Goal: Task Accomplishment & Management: Use online tool/utility

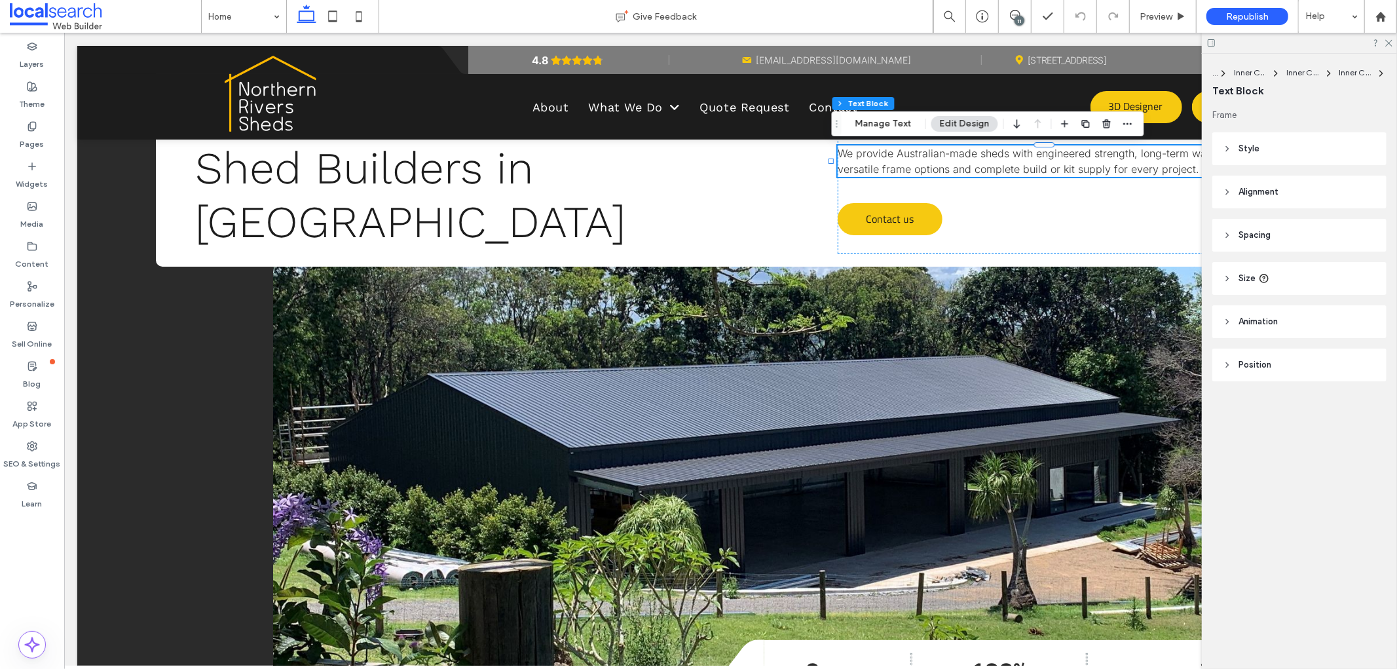
click at [1252, 231] on span "Spacing" at bounding box center [1254, 235] width 32 height 13
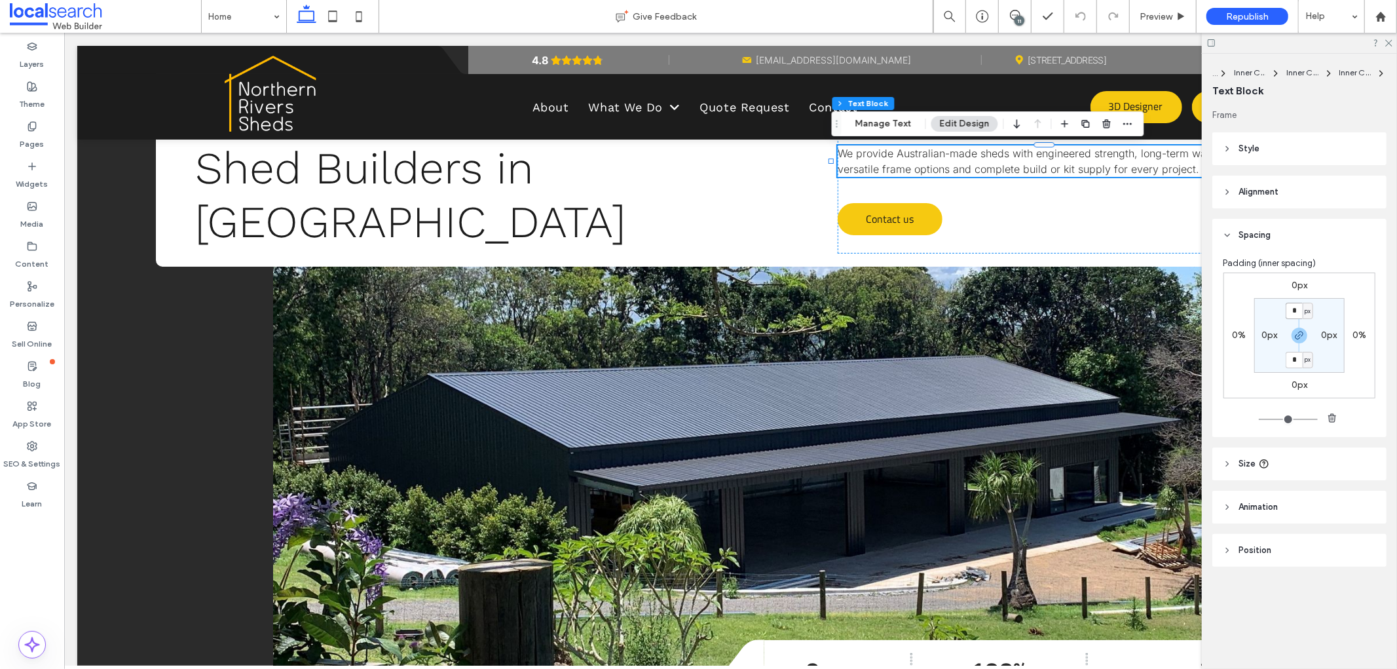
click at [1294, 309] on input "*" at bounding box center [1293, 311] width 17 height 16
click at [1301, 338] on icon "button" at bounding box center [1299, 335] width 10 height 10
click at [1295, 309] on input "*" at bounding box center [1293, 311] width 17 height 16
type input "**"
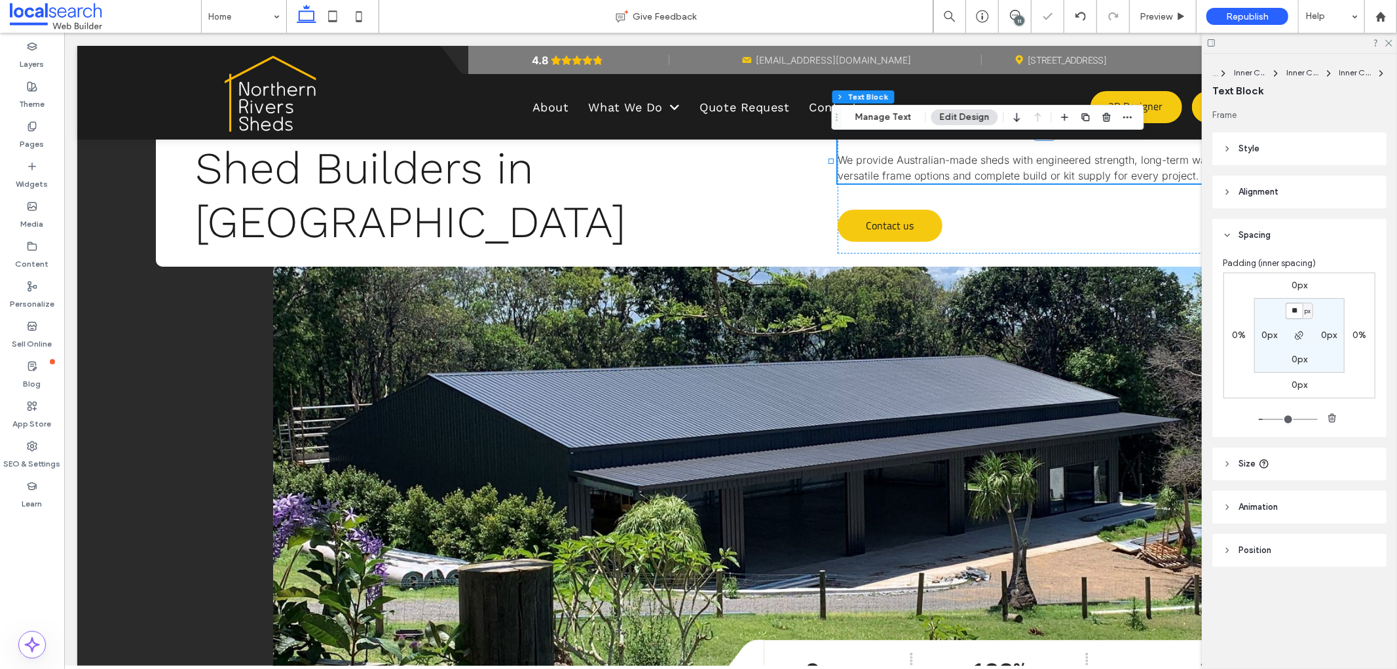
type input "*"
type input "**"
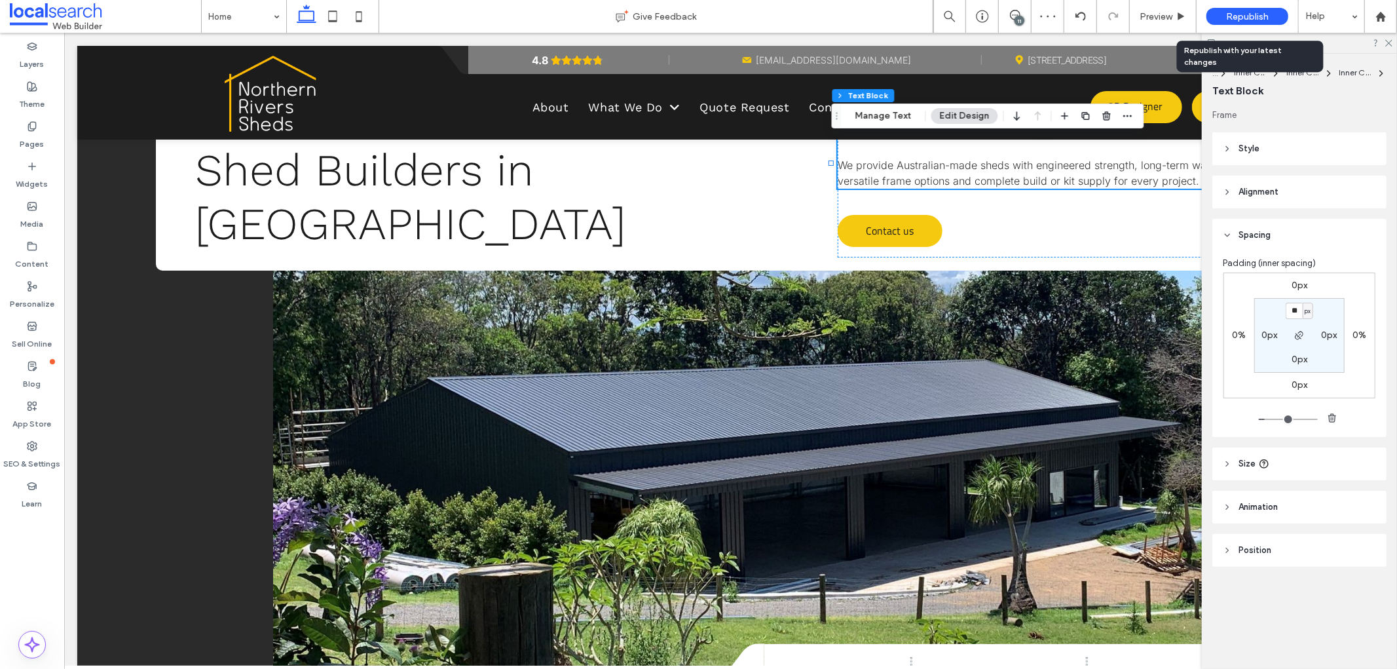
click at [1251, 20] on span "Republish" at bounding box center [1247, 16] width 43 height 11
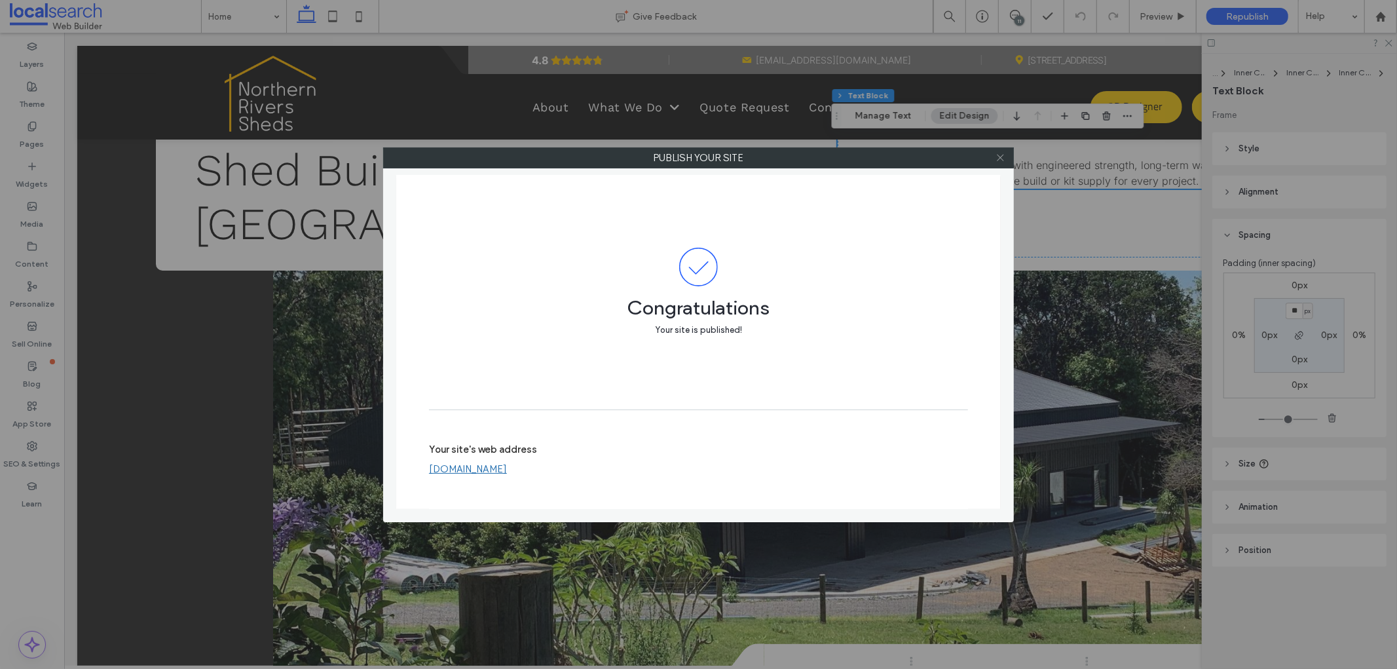
click at [997, 161] on icon at bounding box center [1000, 158] width 10 height 10
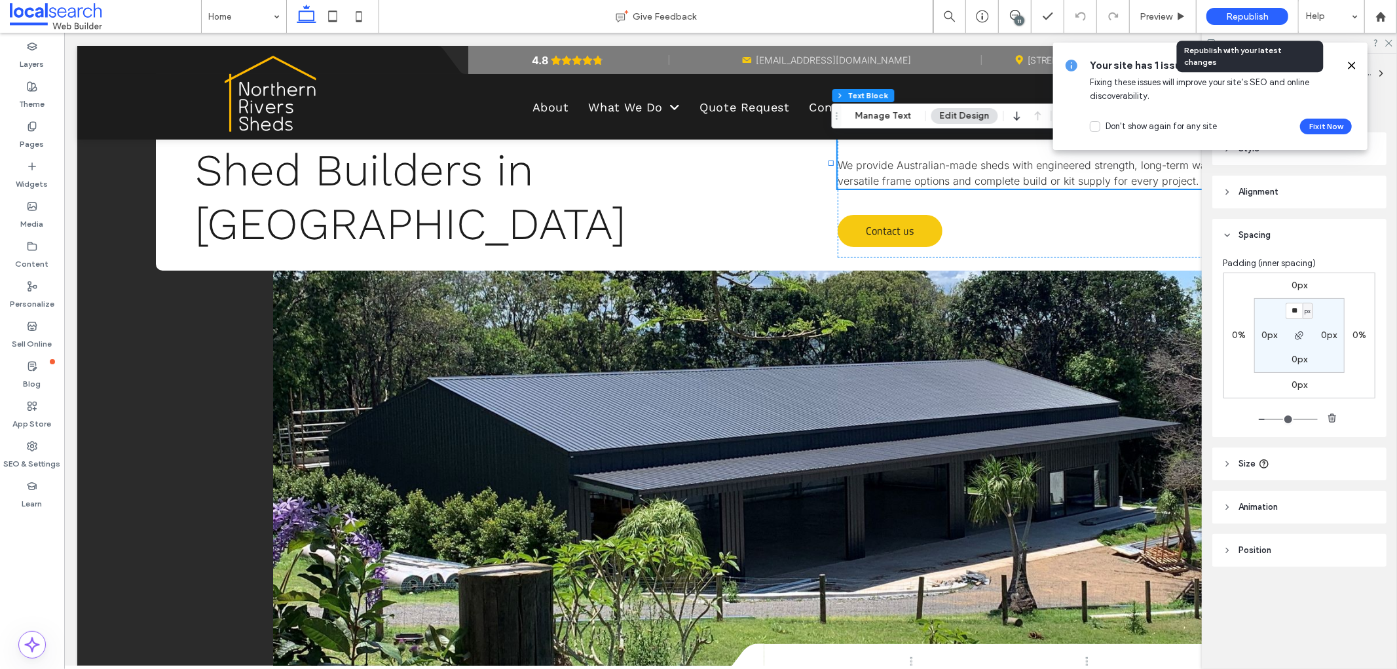
click at [1245, 11] on span "Republish" at bounding box center [1247, 16] width 43 height 11
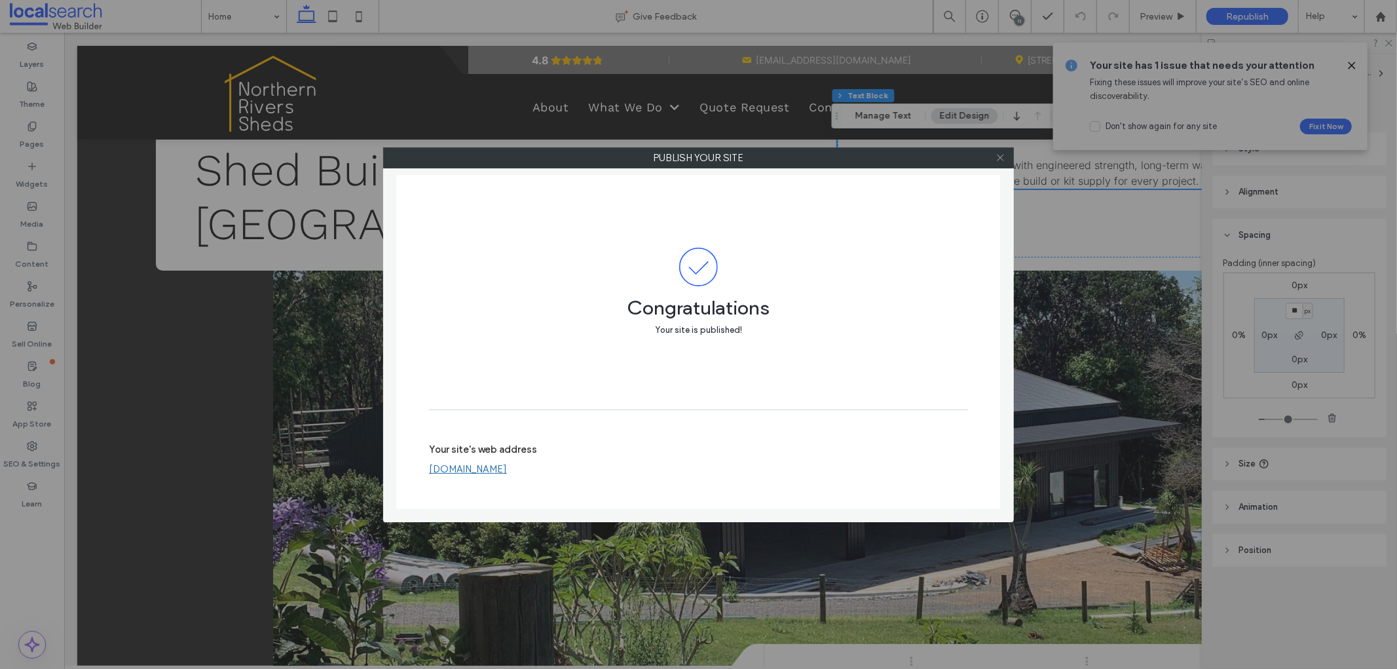
click at [999, 156] on use at bounding box center [1000, 158] width 7 height 7
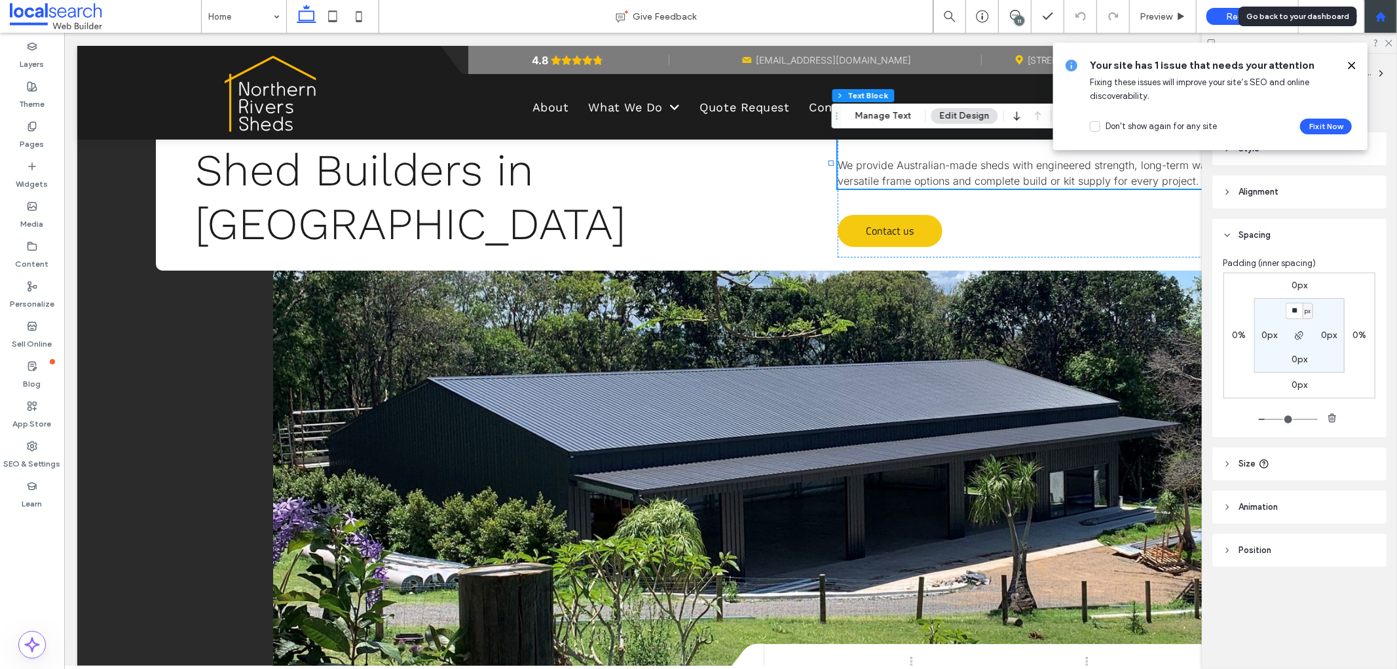
click at [1378, 17] on use at bounding box center [1380, 16] width 10 height 10
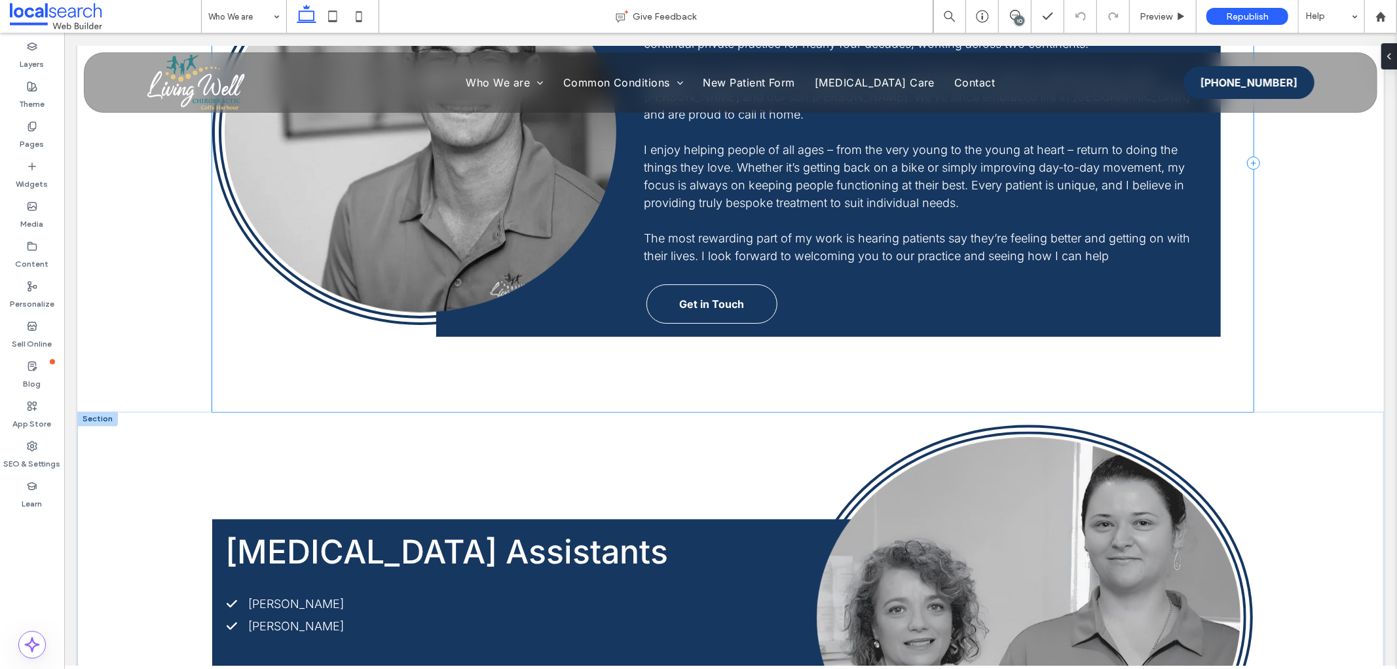
scroll to position [1814, 0]
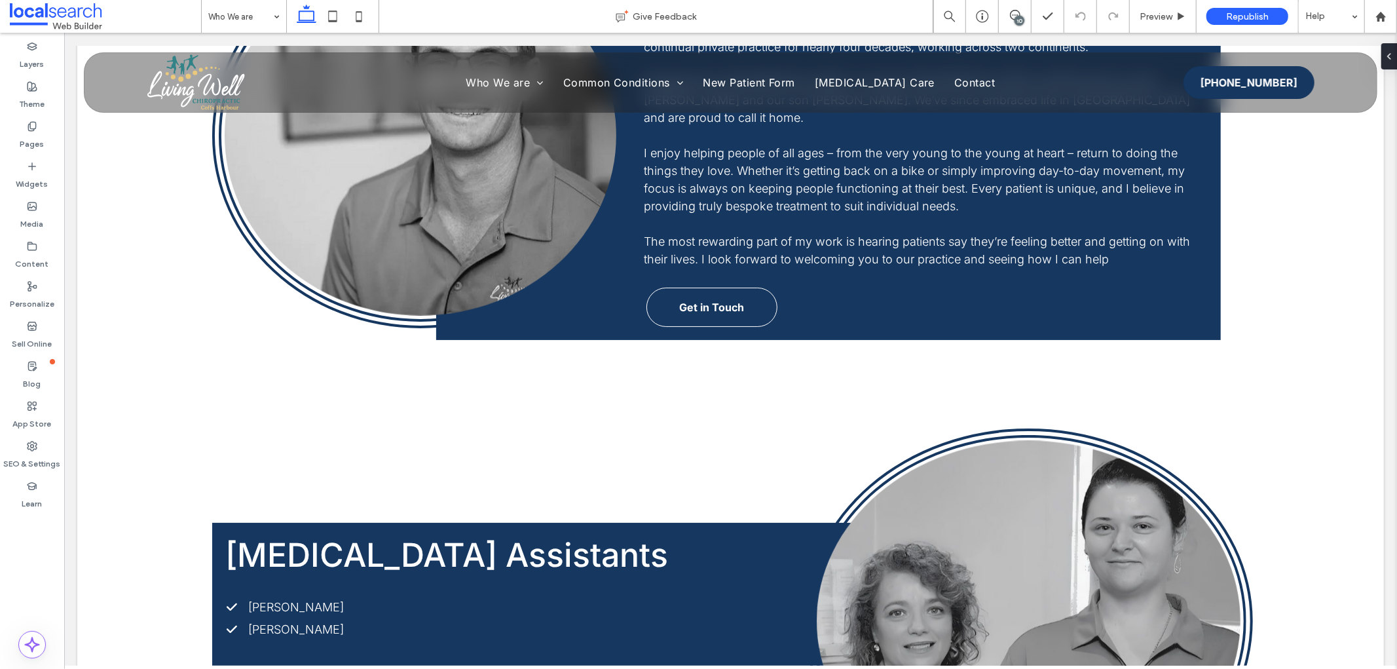
click at [1017, 18] on div "10" at bounding box center [1019, 21] width 10 height 10
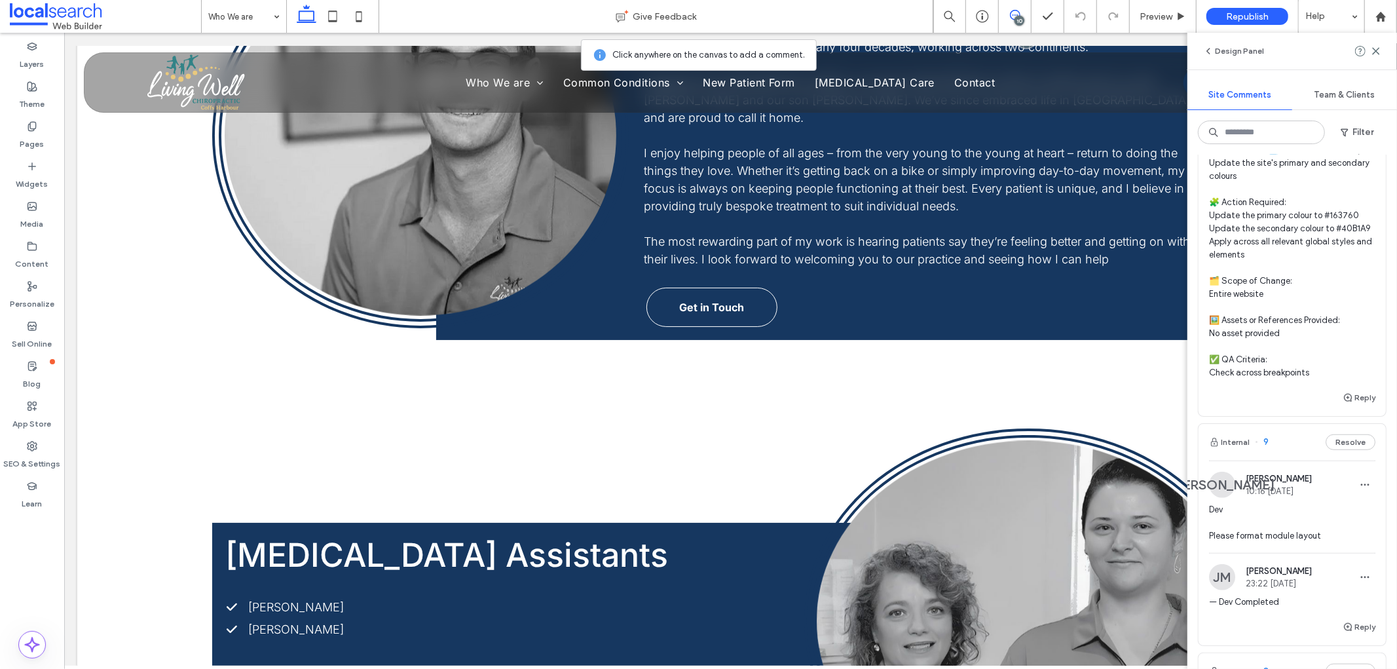
scroll to position [873, 0]
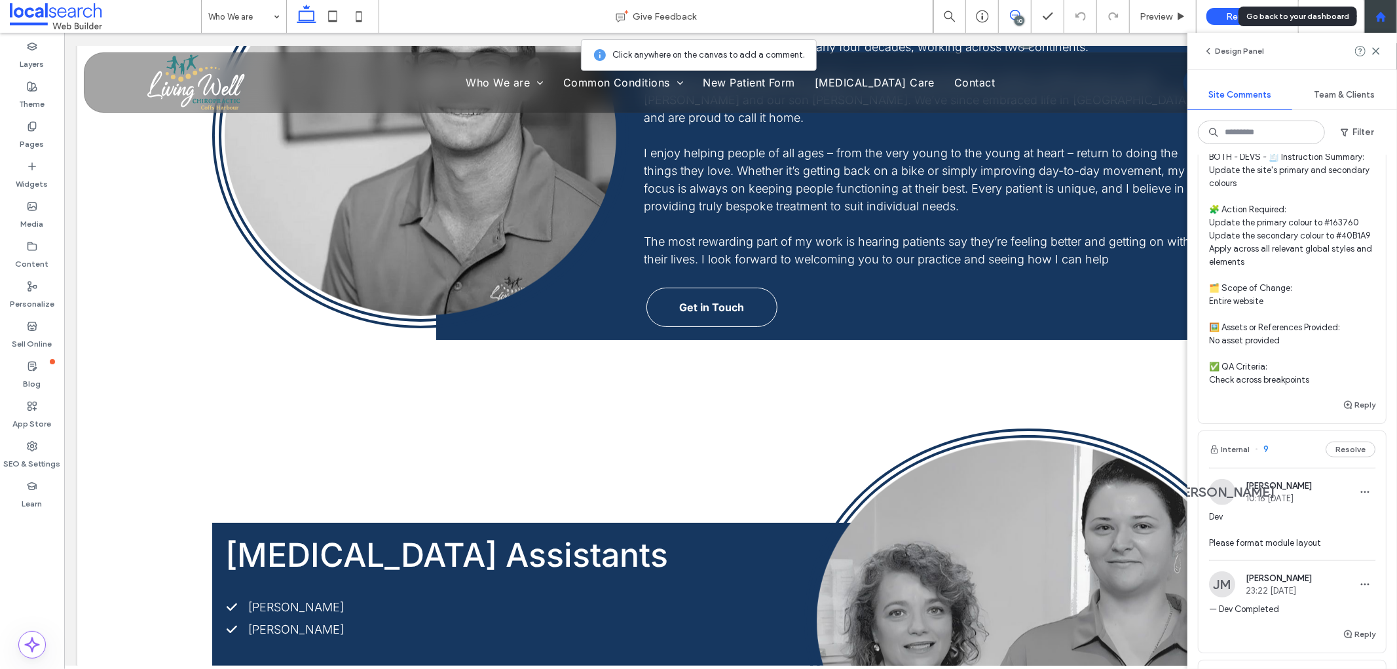
click at [1380, 21] on icon at bounding box center [1380, 16] width 11 height 11
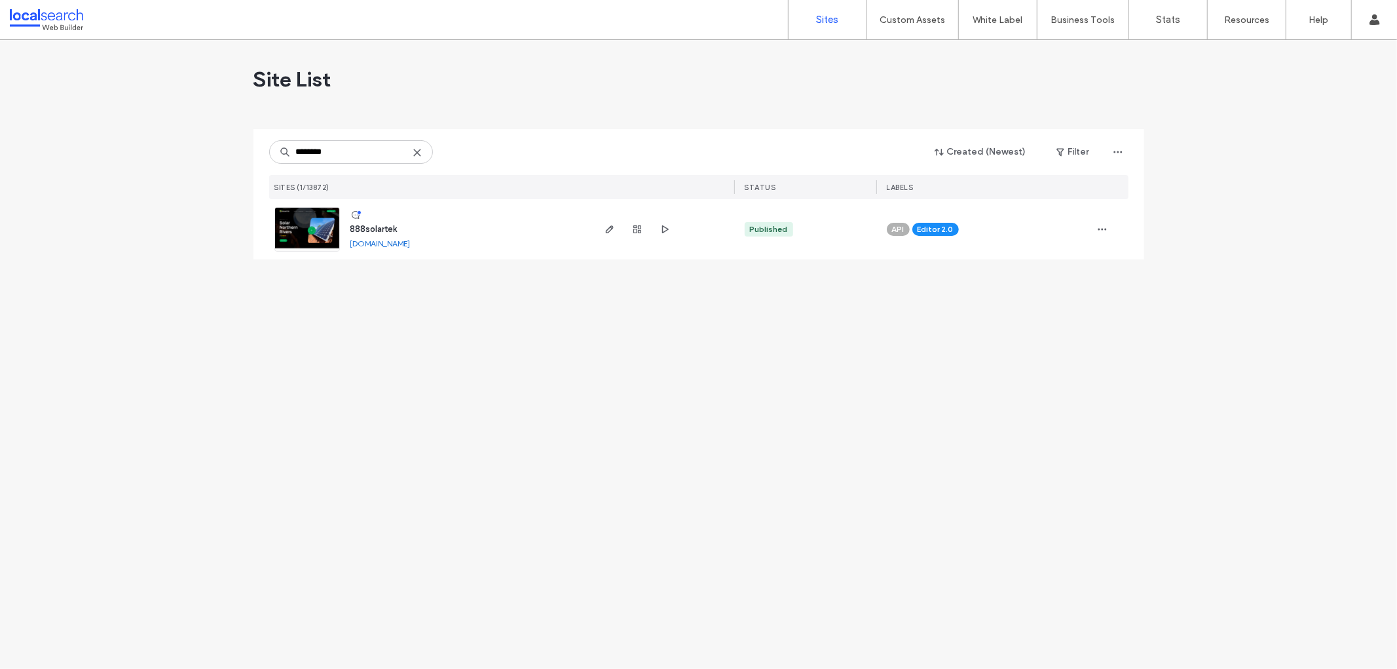
type input "********"
click at [374, 226] on span "888solartek" at bounding box center [373, 229] width 47 height 10
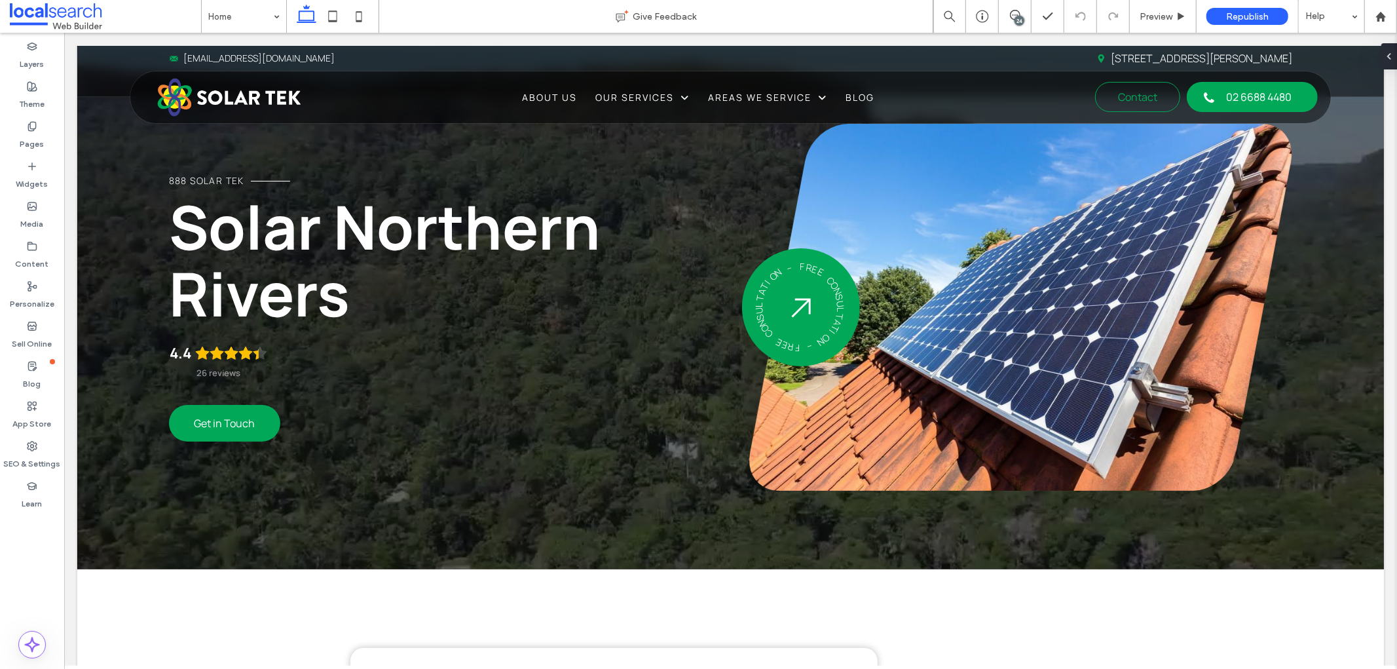
click at [1015, 17] on div "24" at bounding box center [1019, 21] width 10 height 10
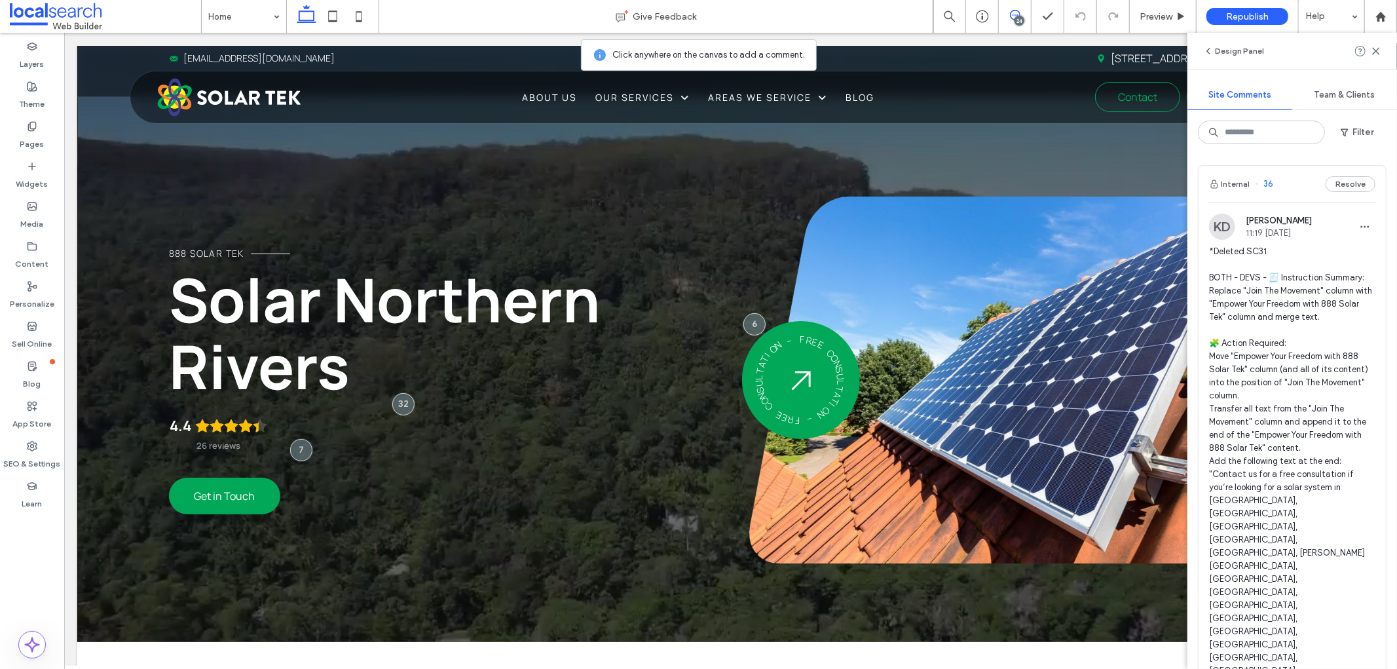
click at [1318, 245] on span "*Deleted SC31 BOTH - DEVS - 🧾 Instruction Summary: Replace "Join The Movement" …" at bounding box center [1292, 572] width 166 height 655
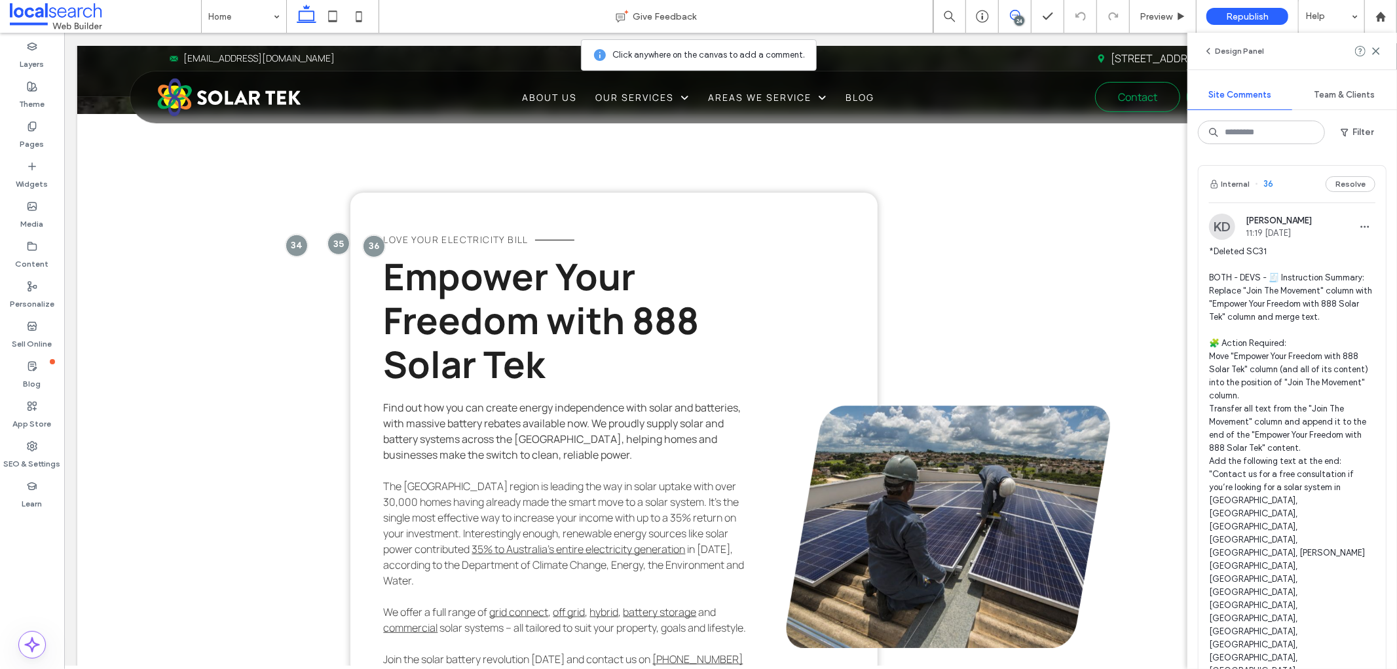
scroll to position [576, 0]
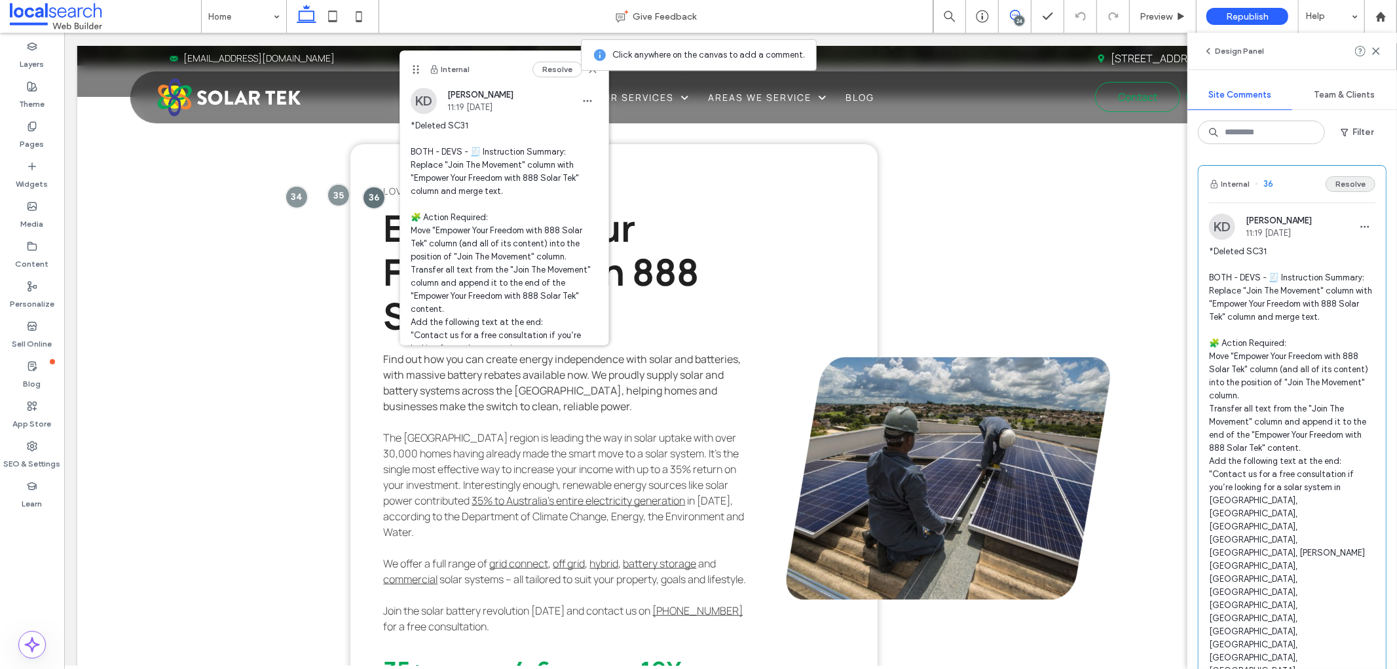
click at [1334, 181] on button "Resolve" at bounding box center [1350, 184] width 50 height 16
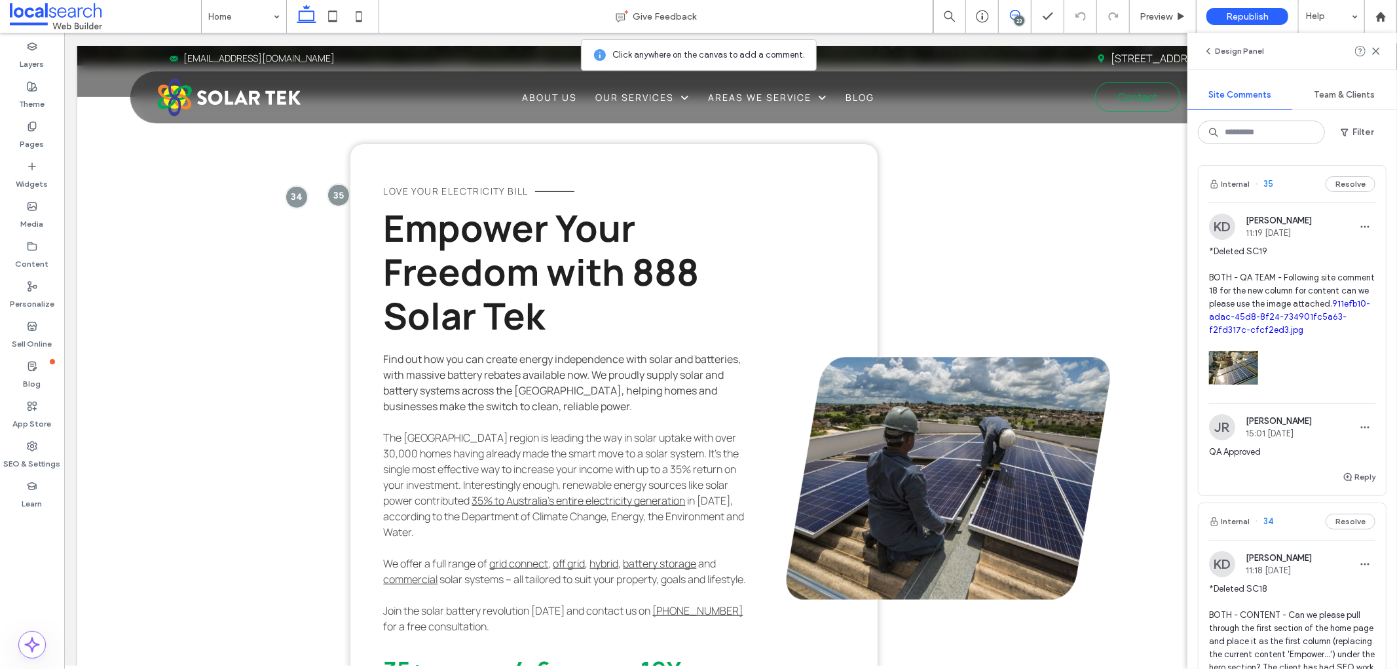
click at [1318, 268] on span "*Deleted SC19 BOTH - QA TEAM - Following site comment 18 for the new column for…" at bounding box center [1292, 291] width 166 height 92
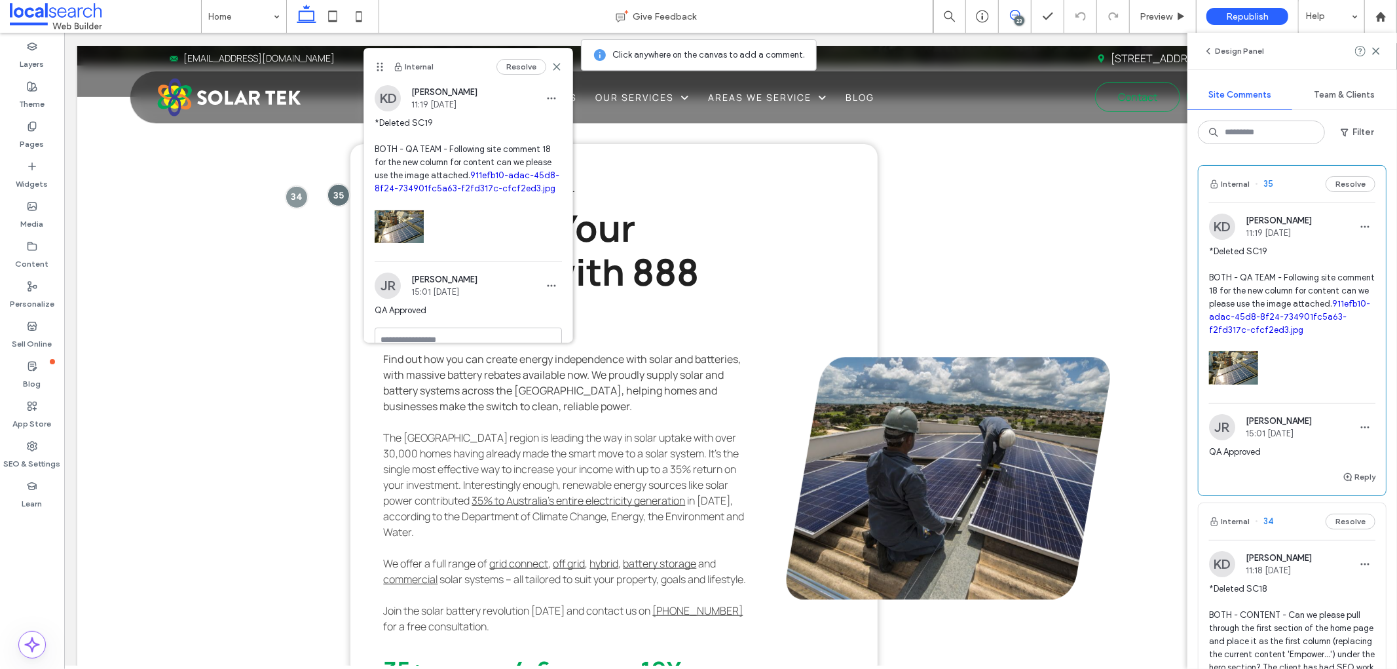
click at [481, 176] on link "911efb10-adac-45d8-8f24-734901fc5a63-f2fd317c-cfcf2ed3.jpg" at bounding box center [467, 181] width 185 height 23
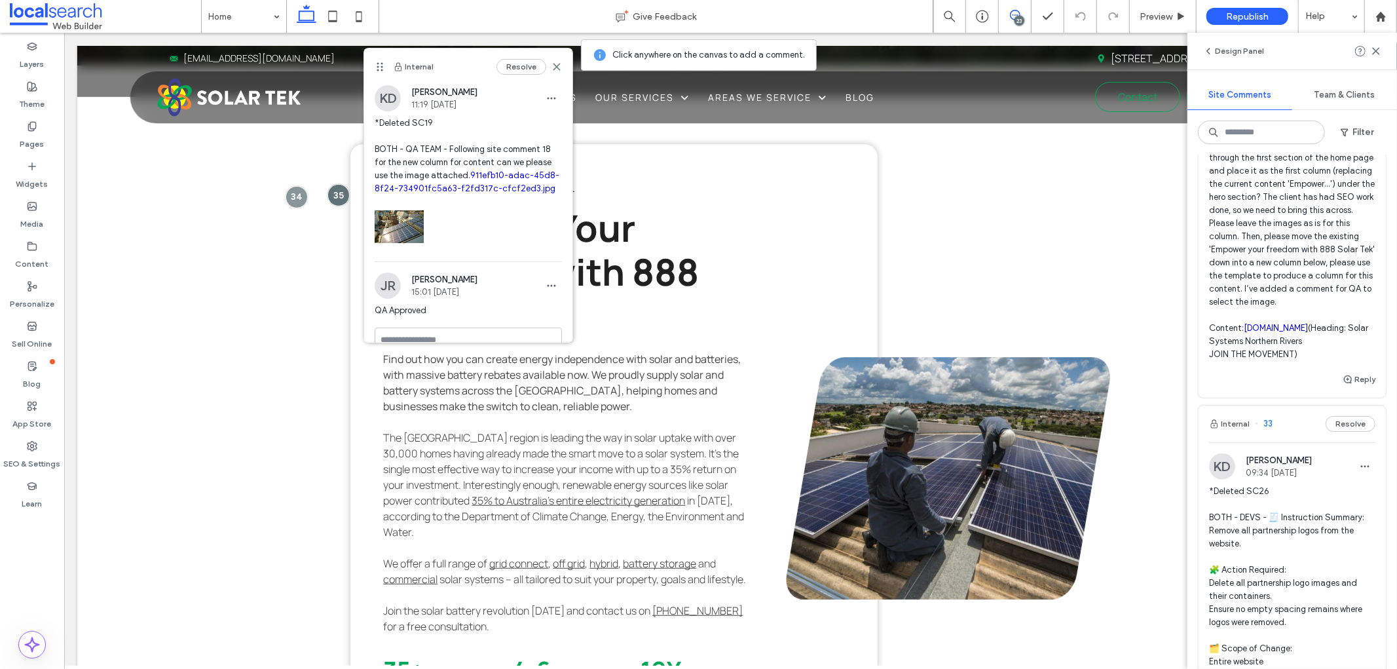
scroll to position [509, 0]
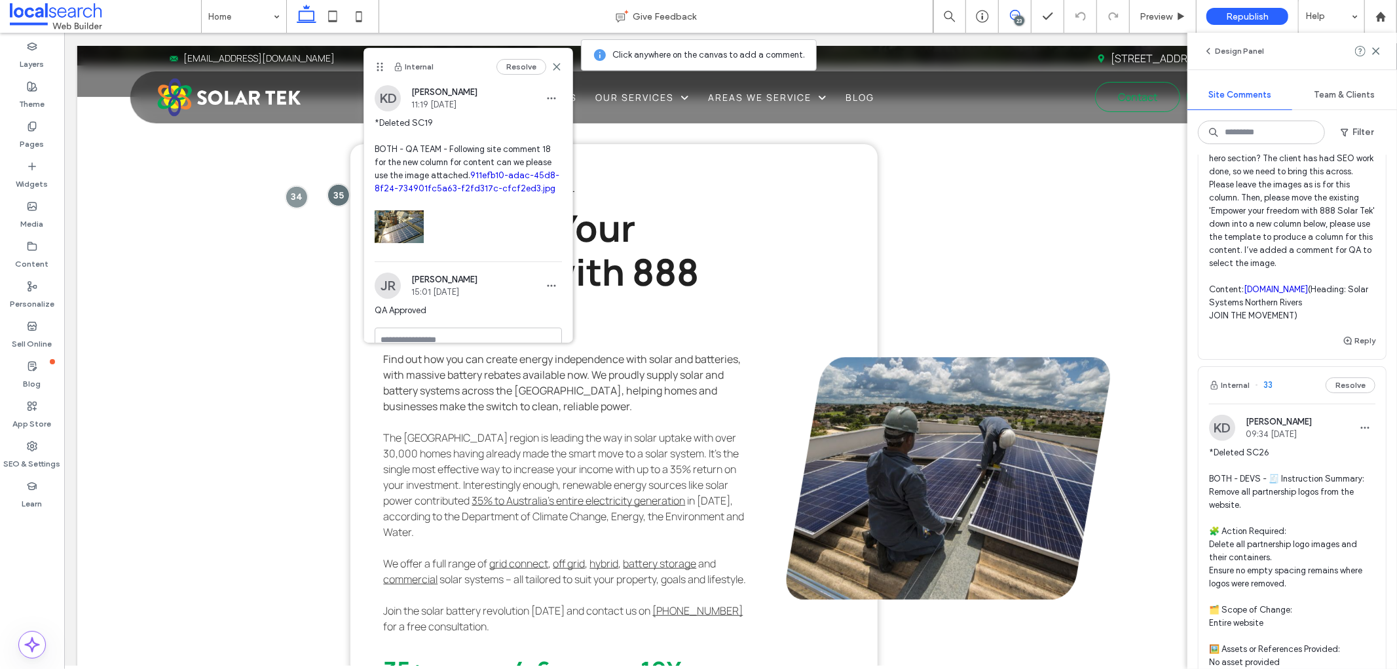
click at [1263, 359] on div "Reply" at bounding box center [1291, 346] width 187 height 26
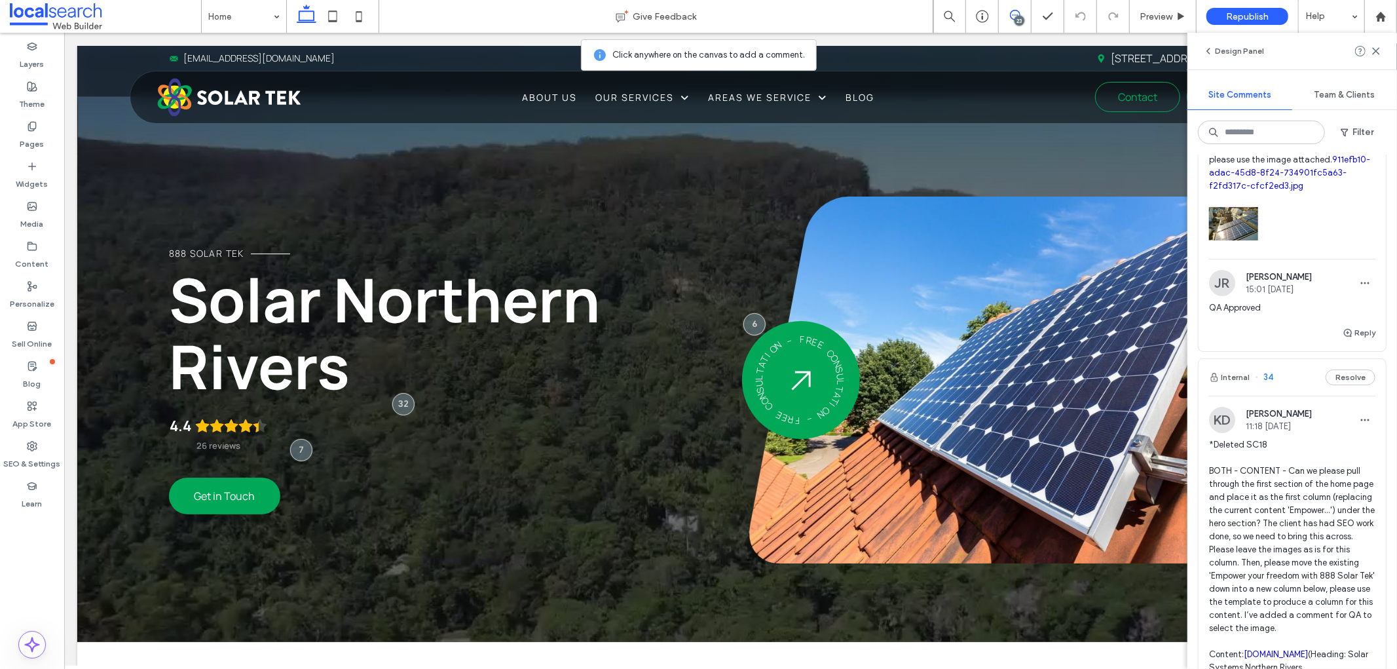
scroll to position [0, 0]
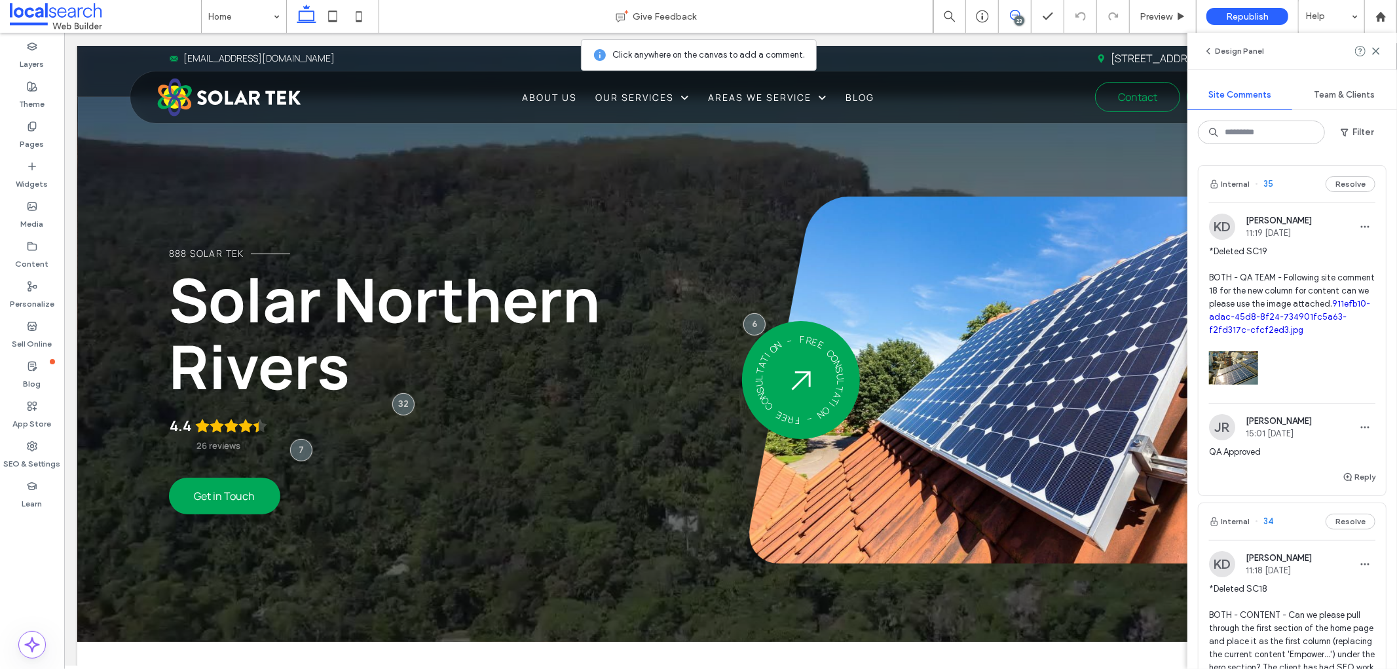
click at [1275, 350] on div at bounding box center [1292, 365] width 166 height 56
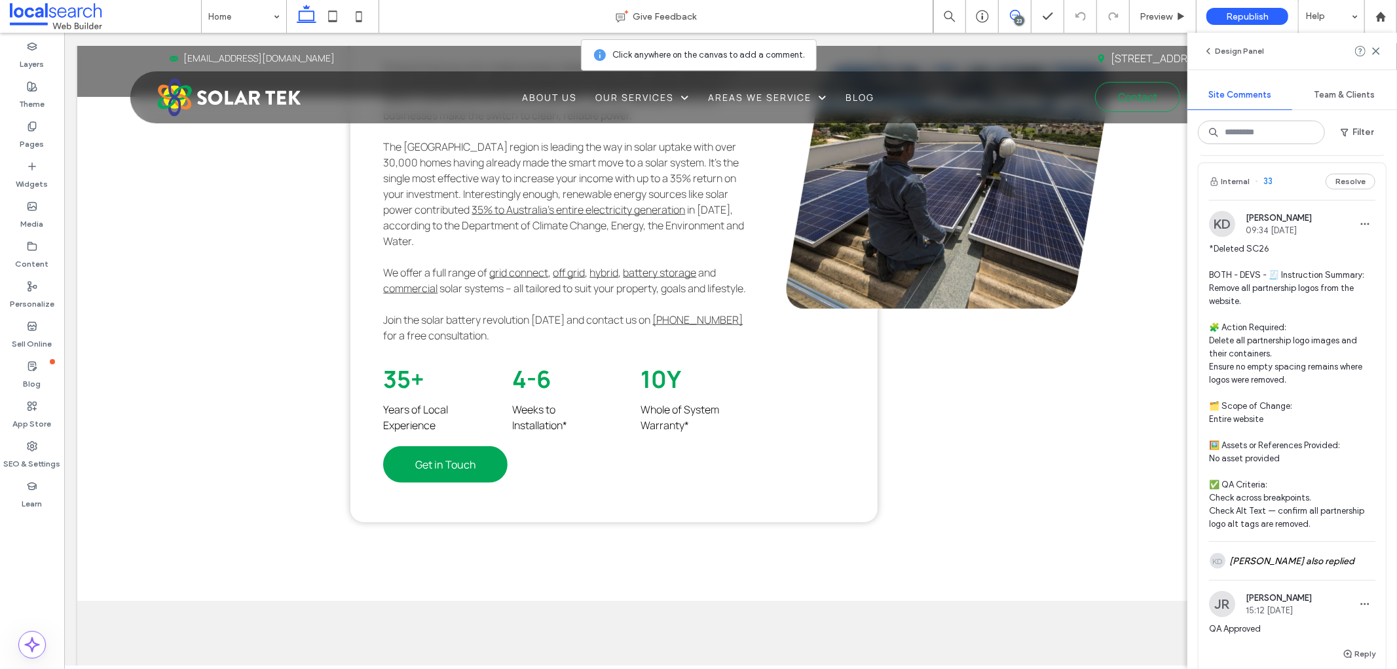
scroll to position [728, 0]
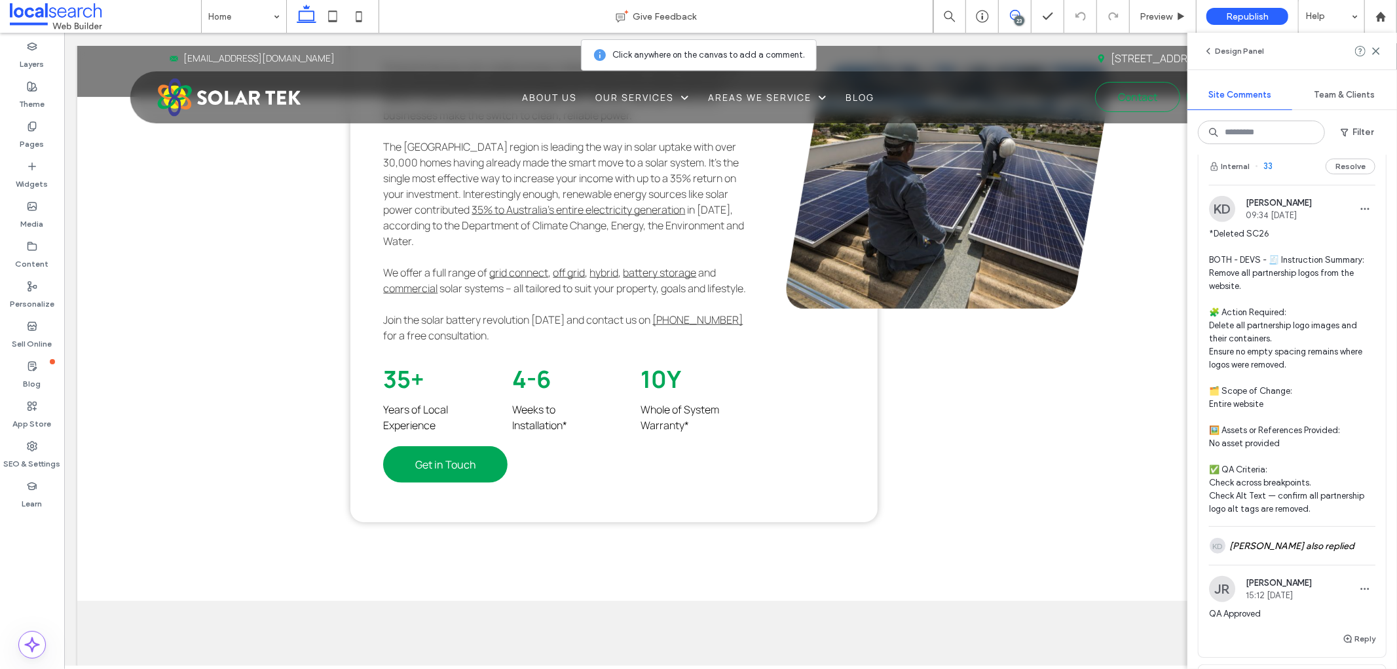
click at [1313, 308] on span "*Deleted SC26 BOTH - DEVS - 🧾 Instruction Summary: Remove all partnership logos…" at bounding box center [1292, 371] width 166 height 288
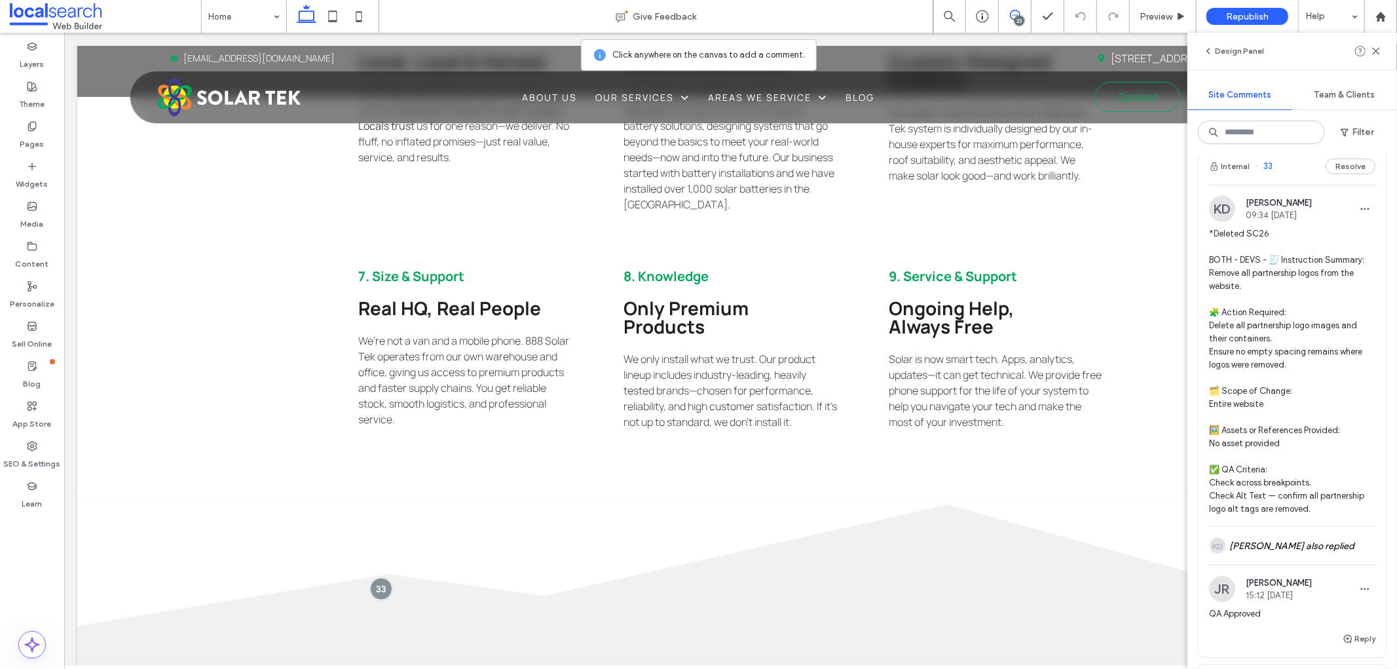
scroll to position [4978, 0]
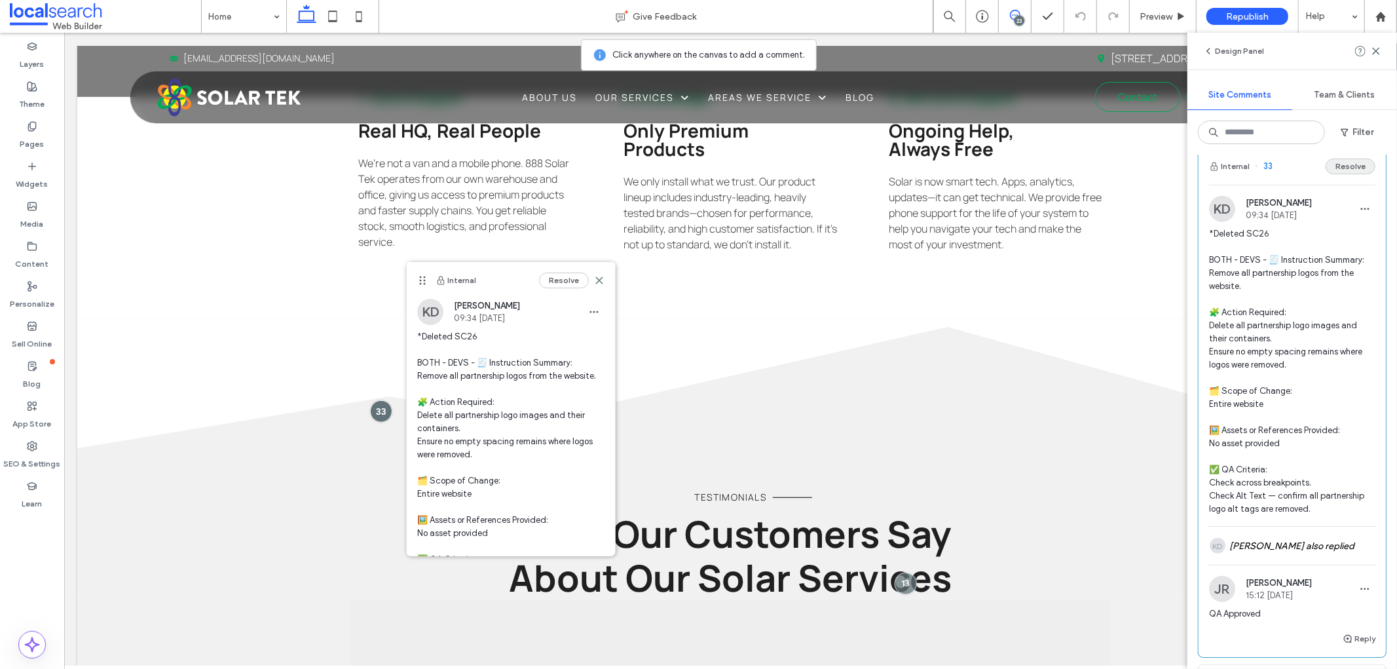
click at [1350, 174] on button "Resolve" at bounding box center [1350, 166] width 50 height 16
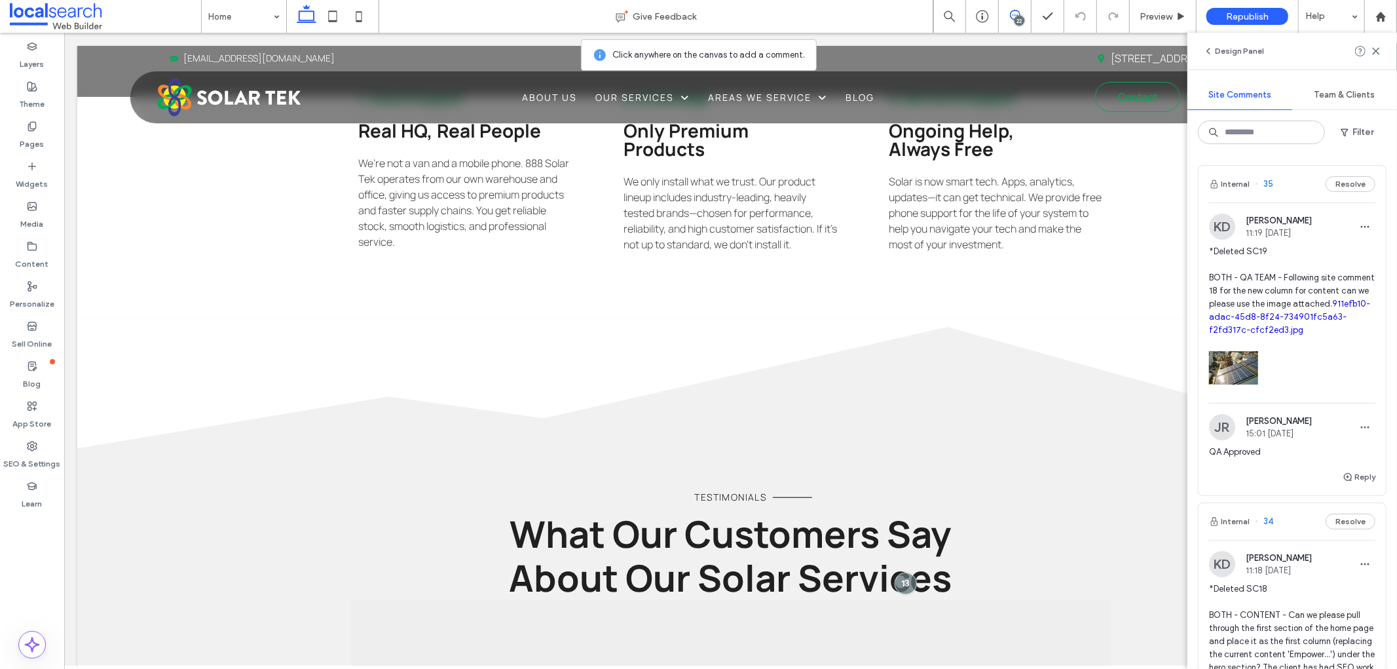
scroll to position [291, 0]
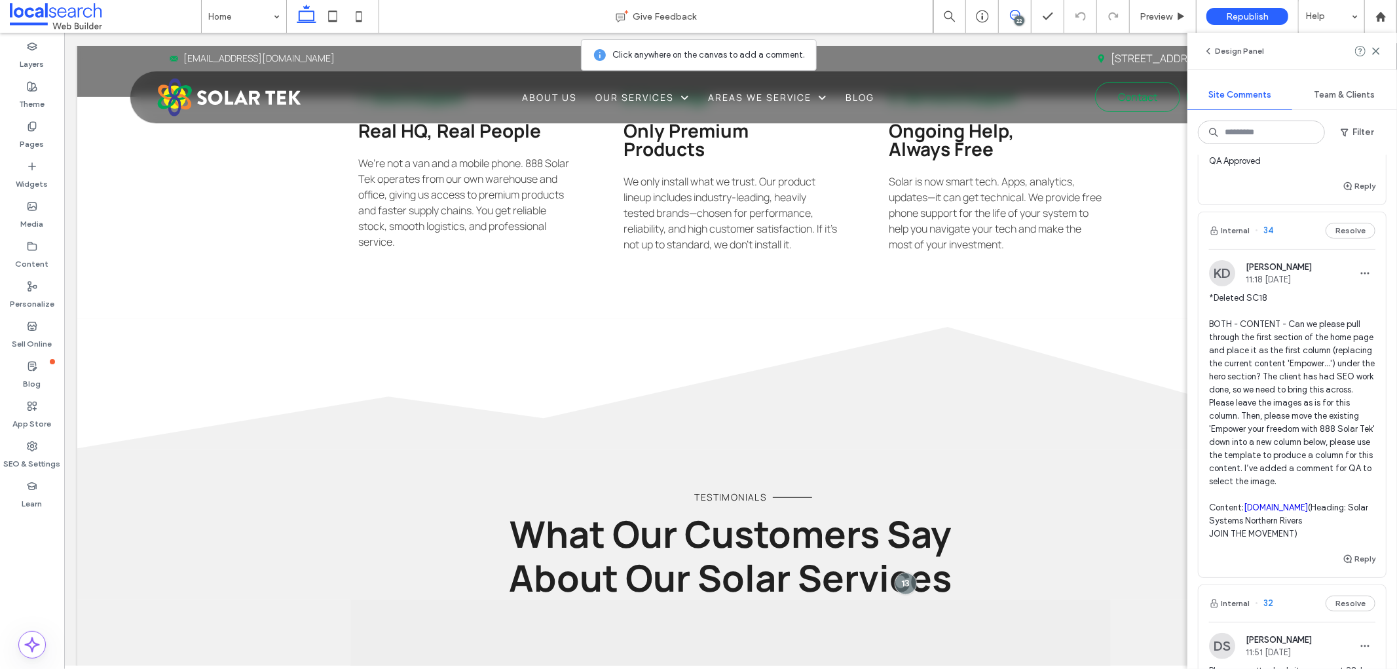
click at [1333, 290] on div "KD Kieran Derrick 11:18 Oct 13 2025 *Deleted SC18 BOTH - CONTENT - Can we pleas…" at bounding box center [1292, 405] width 166 height 291
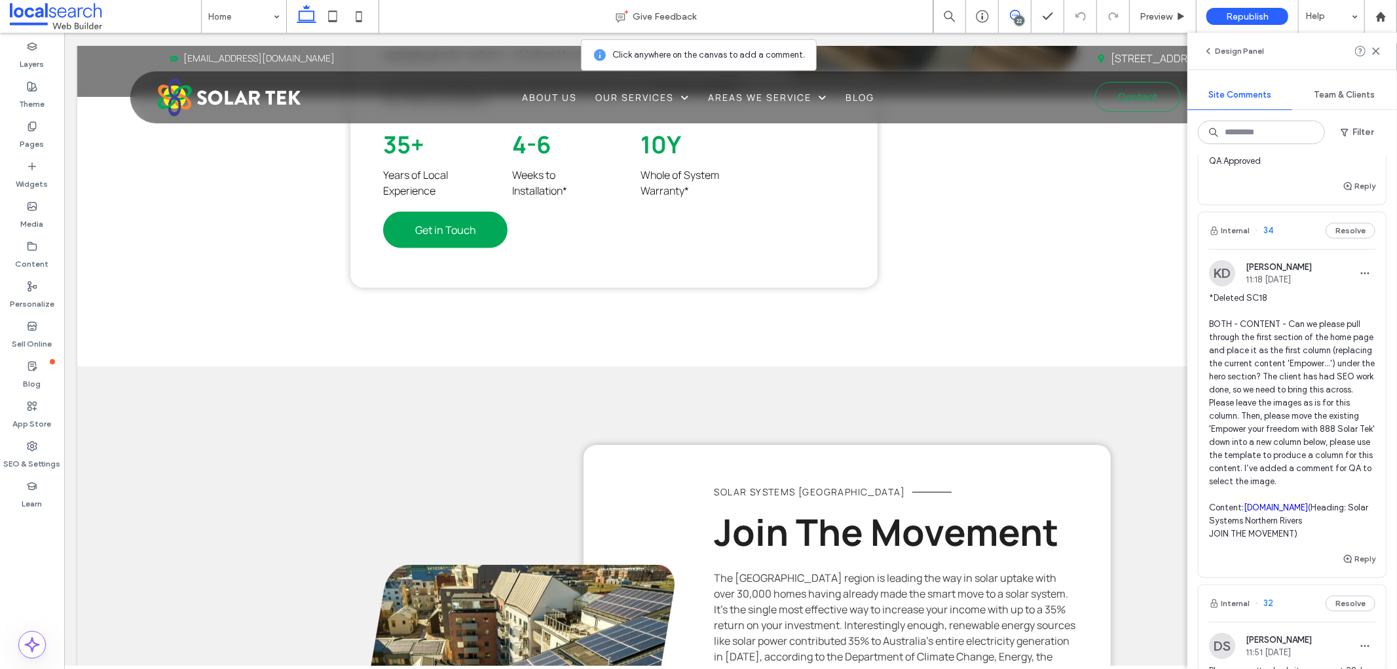
scroll to position [576, 0]
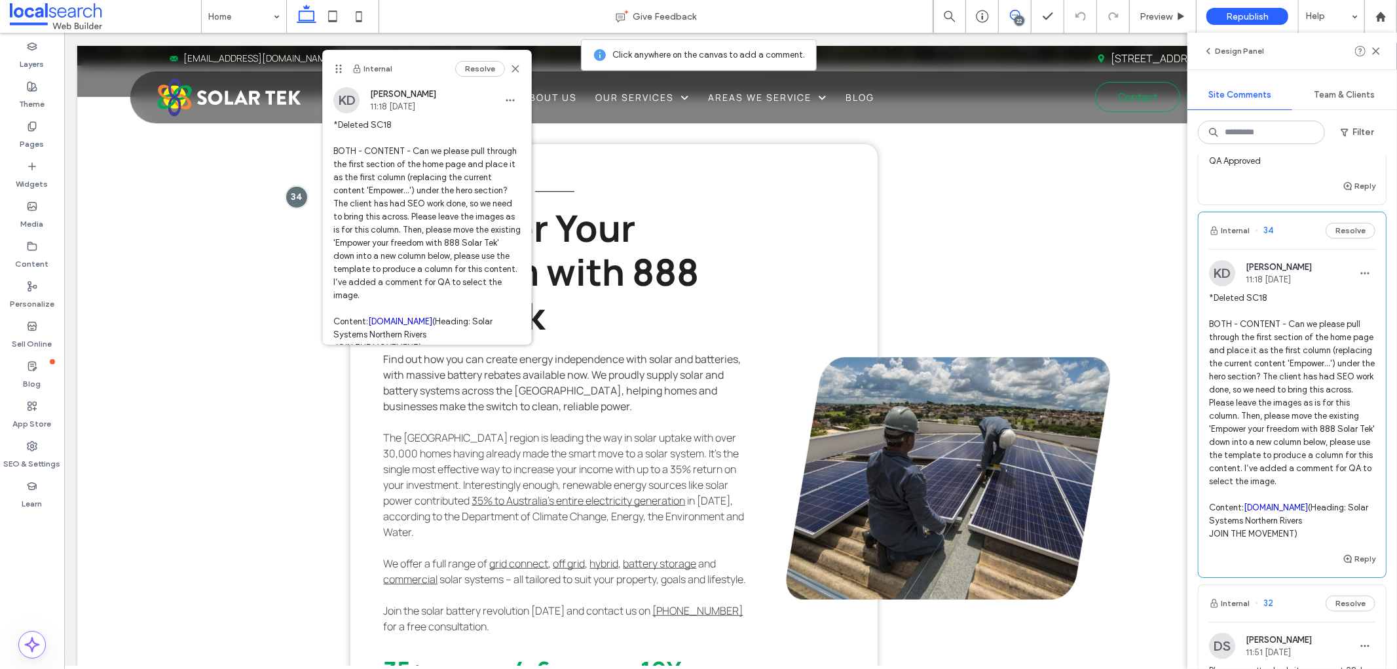
click at [1333, 290] on div "KD Kieran Derrick 11:18 Oct 13 2025 *Deleted SC18 BOTH - CONTENT - Can we pleas…" at bounding box center [1292, 405] width 166 height 291
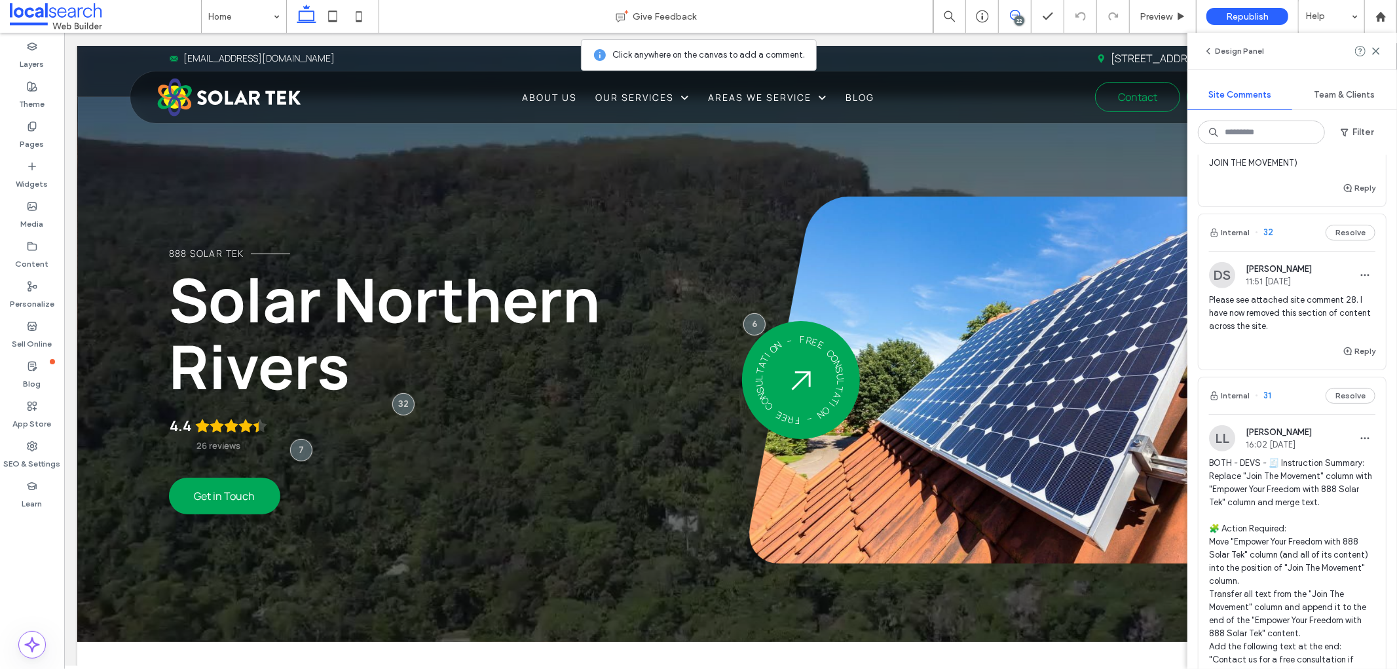
scroll to position [655, 0]
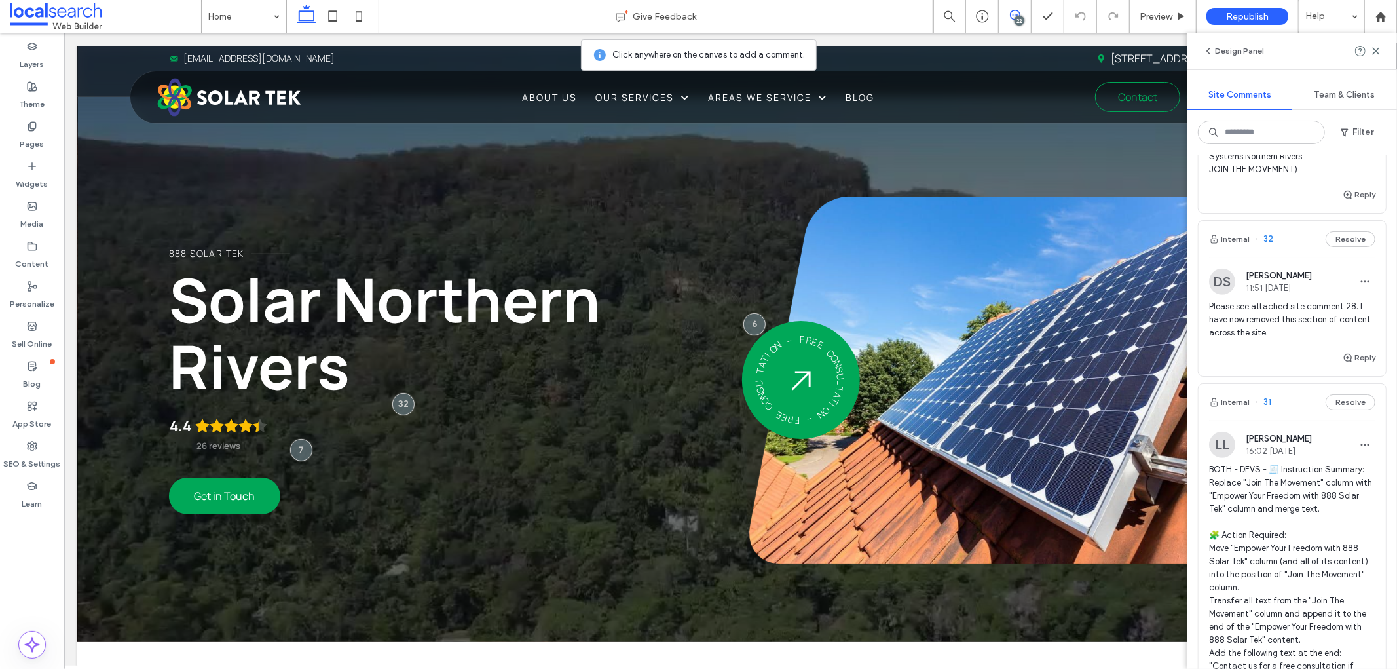
click at [1275, 339] on span "Please see attached site comment 28. I have now removed this section of content…" at bounding box center [1292, 319] width 166 height 39
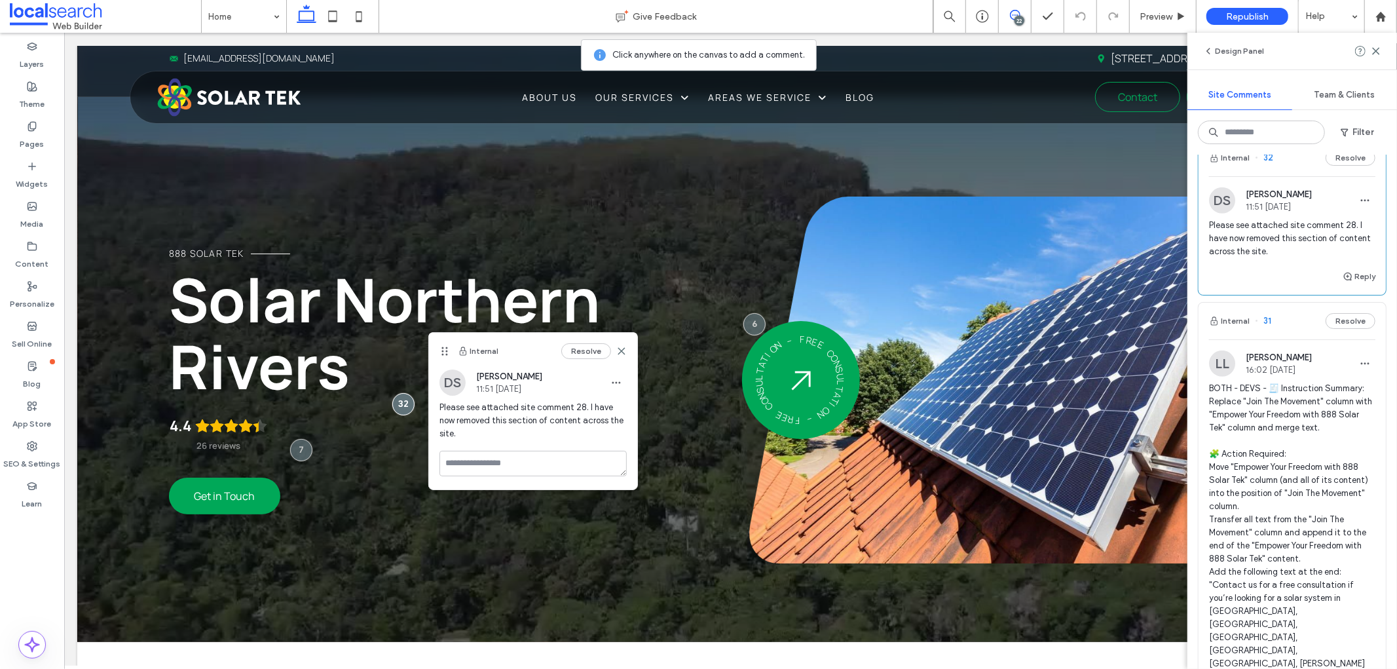
scroll to position [873, 0]
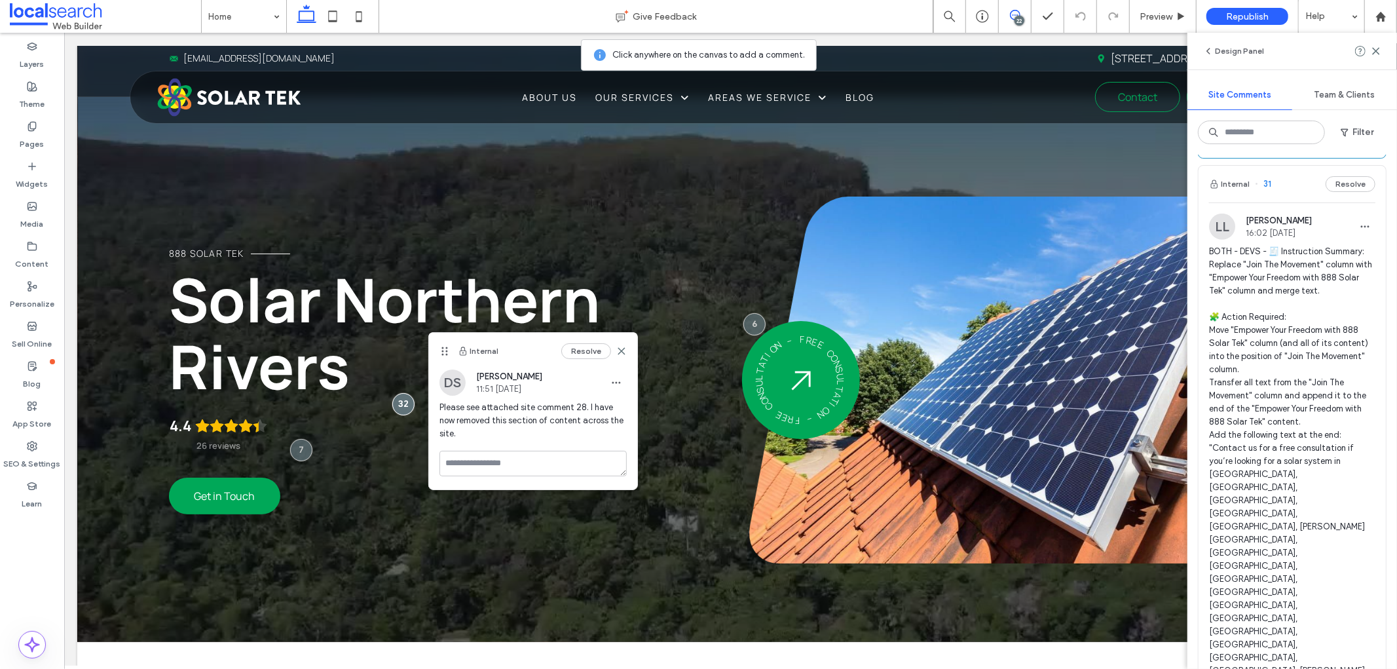
click at [1327, 324] on span "BOTH - DEVS - 🧾 Instruction Summary: Replace "Join The Movement" column with "E…" at bounding box center [1292, 559] width 166 height 629
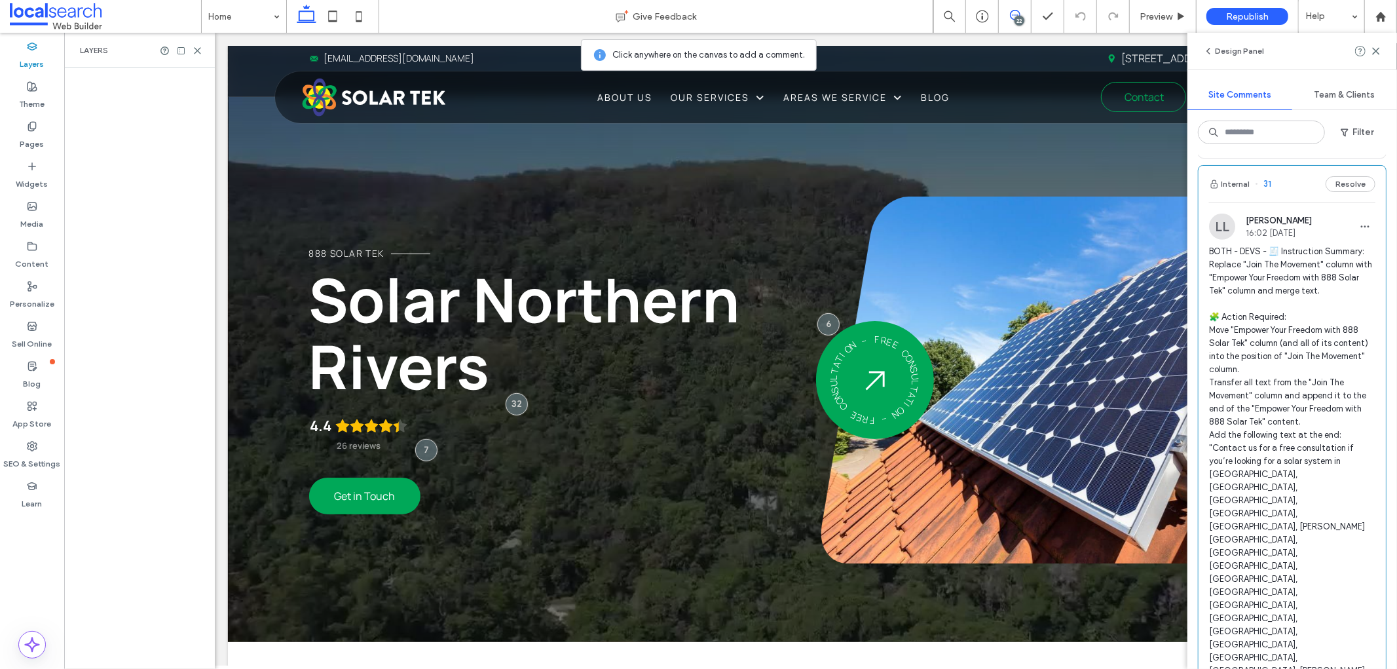
click at [1327, 324] on span "BOTH - DEVS - 🧾 Instruction Summary: Replace "Join The Movement" column with "E…" at bounding box center [1292, 559] width 166 height 629
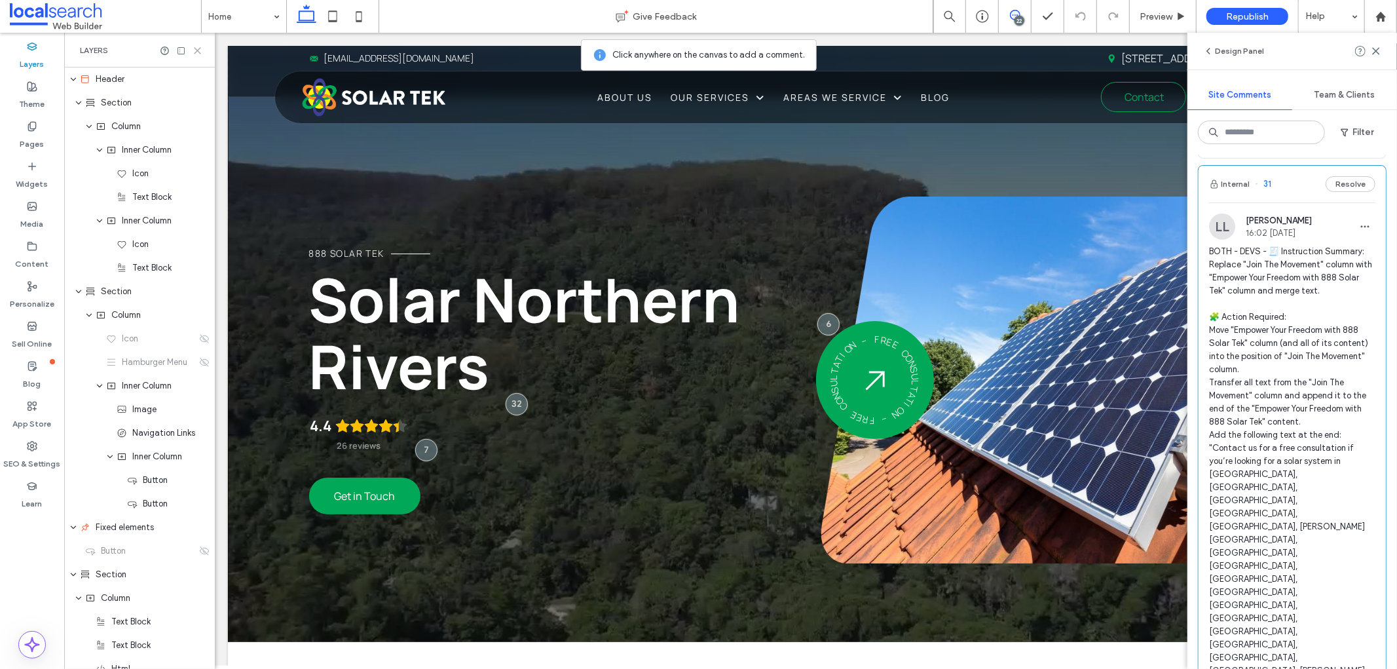
click at [199, 46] on icon at bounding box center [198, 51] width 10 height 10
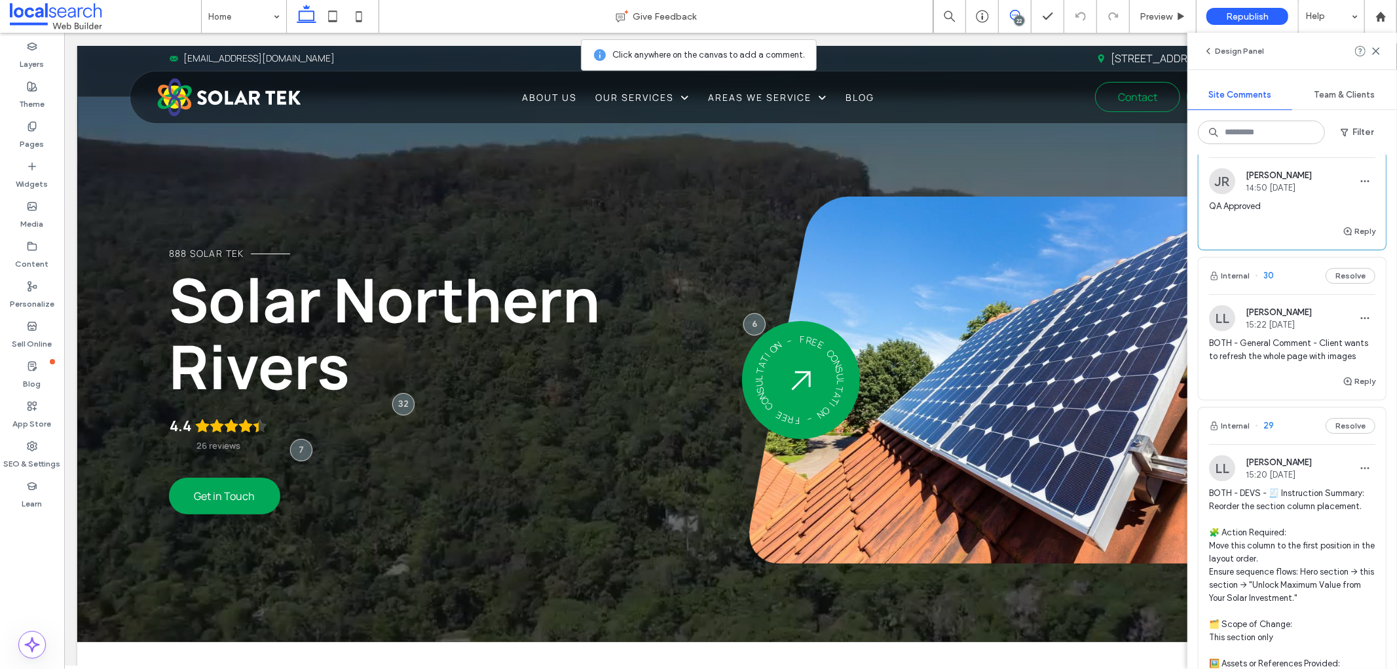
scroll to position [1600, 0]
click at [1291, 370] on div "BOTH - General Comment - Client wants to refresh the whole page with images" at bounding box center [1292, 354] width 166 height 37
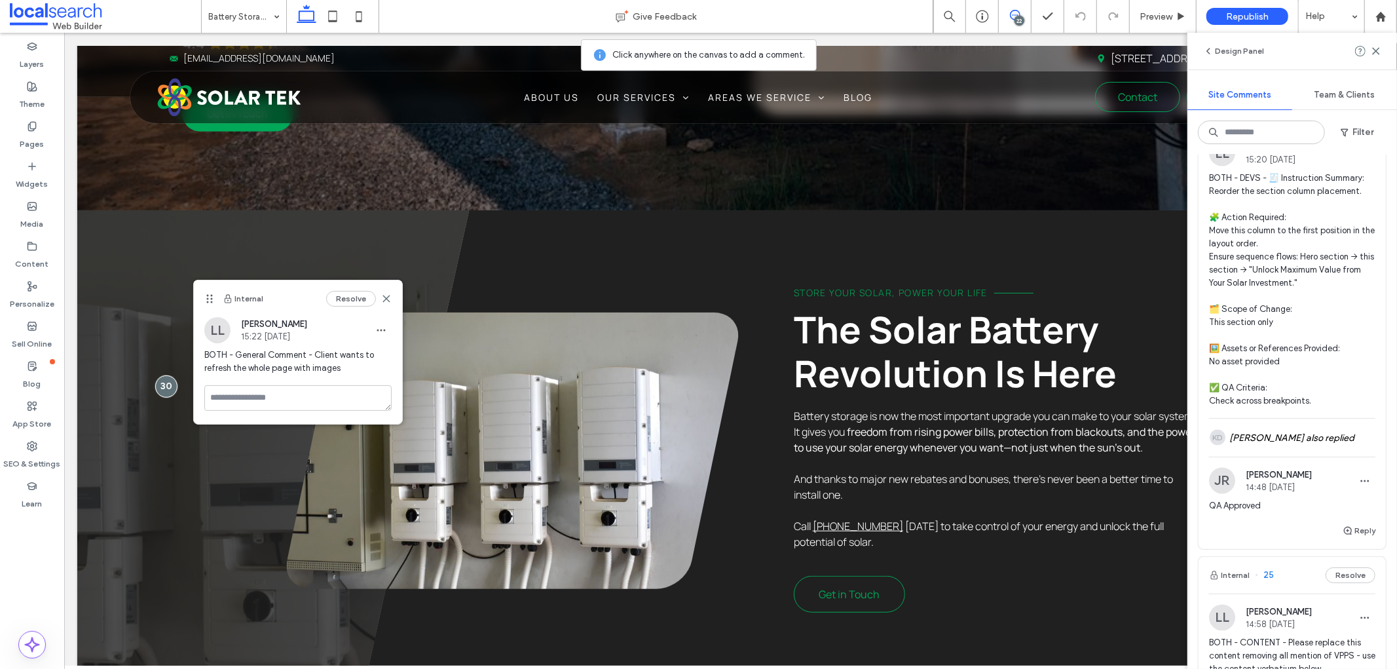
scroll to position [1819, 0]
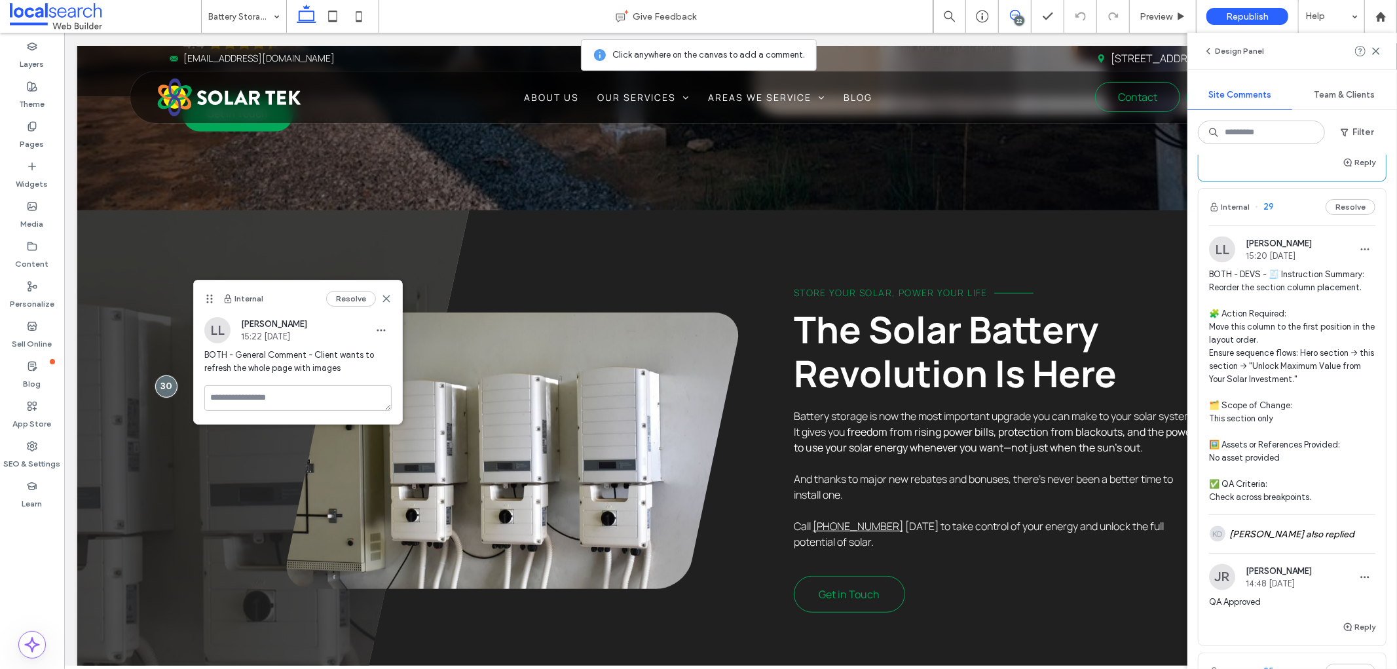
click at [1336, 402] on span "BOTH - DEVS - 🧾 Instruction Summary: Reorder the section column placement. 🧩 Ac…" at bounding box center [1292, 386] width 166 height 236
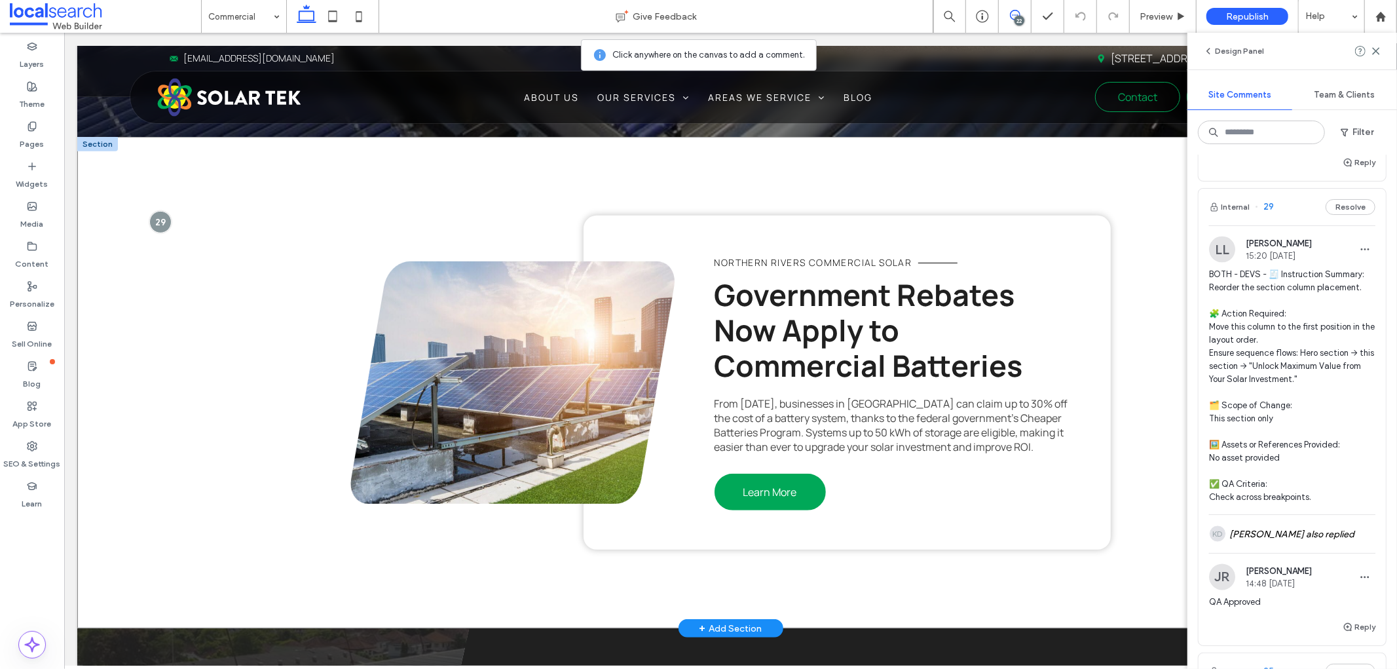
scroll to position [722, 0]
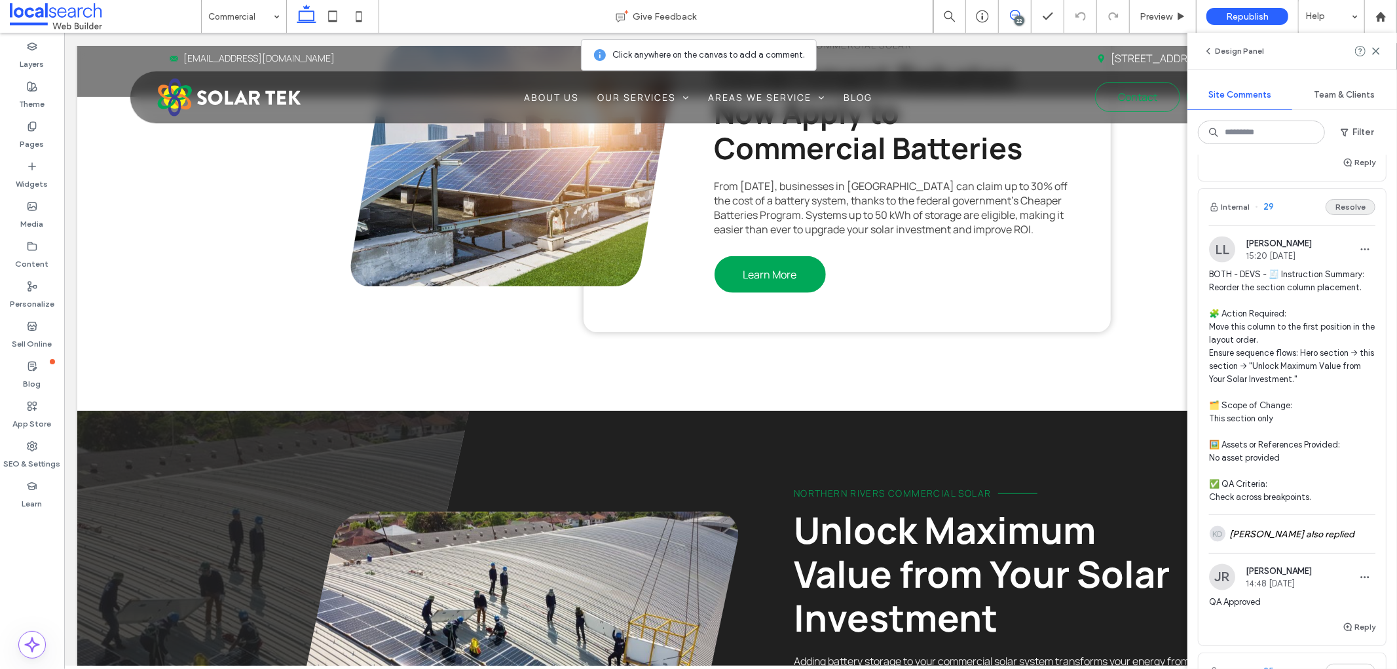
click at [1341, 206] on button "Resolve" at bounding box center [1350, 207] width 50 height 16
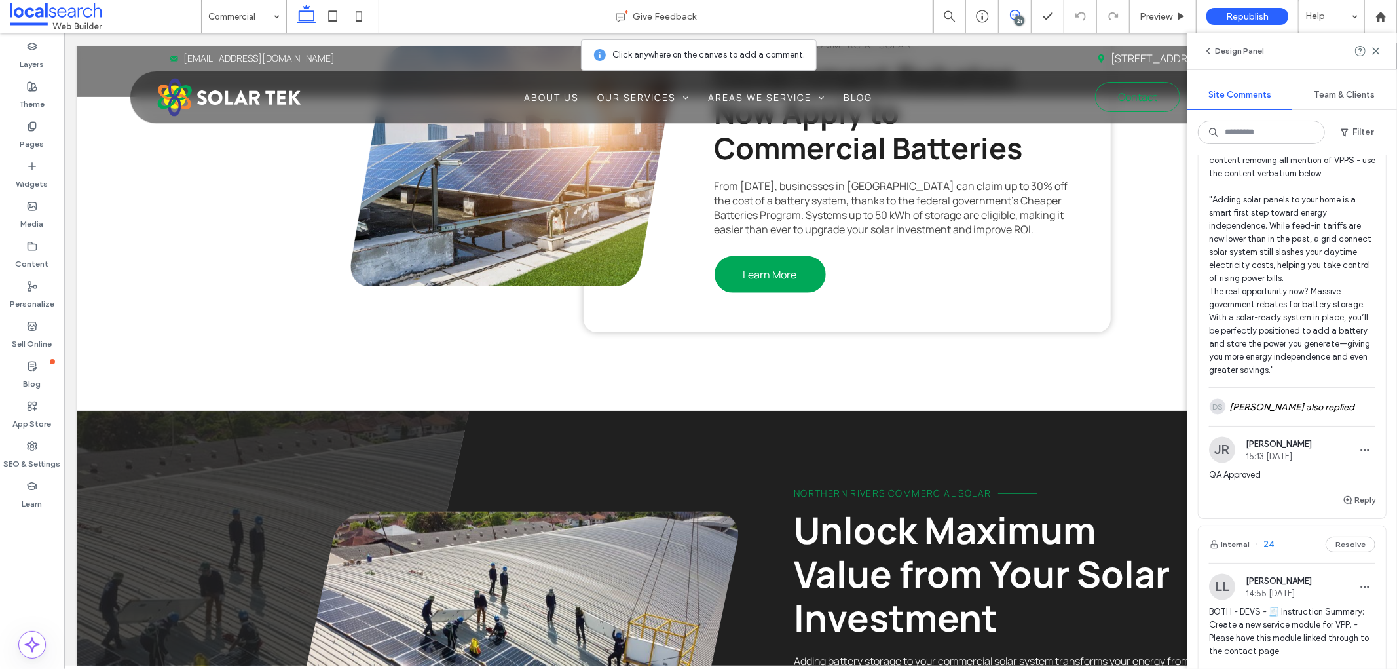
scroll to position [1819, 0]
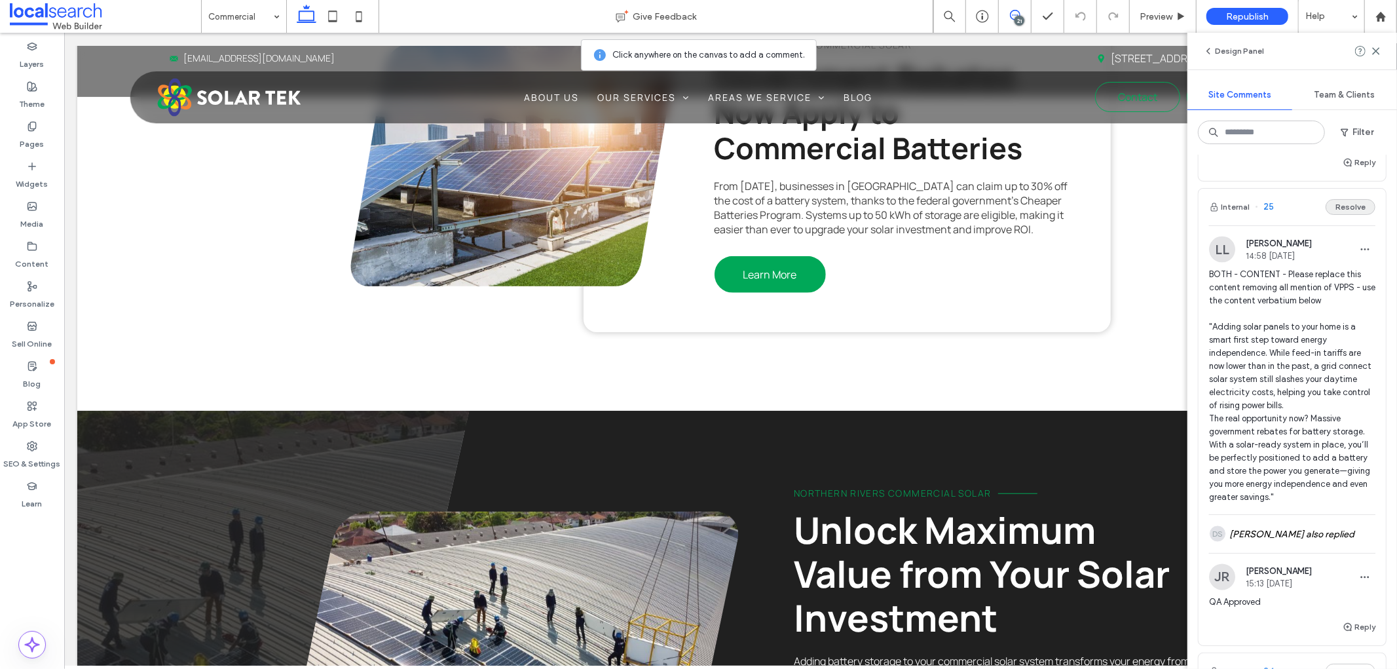
click at [1347, 206] on button "Resolve" at bounding box center [1350, 207] width 50 height 16
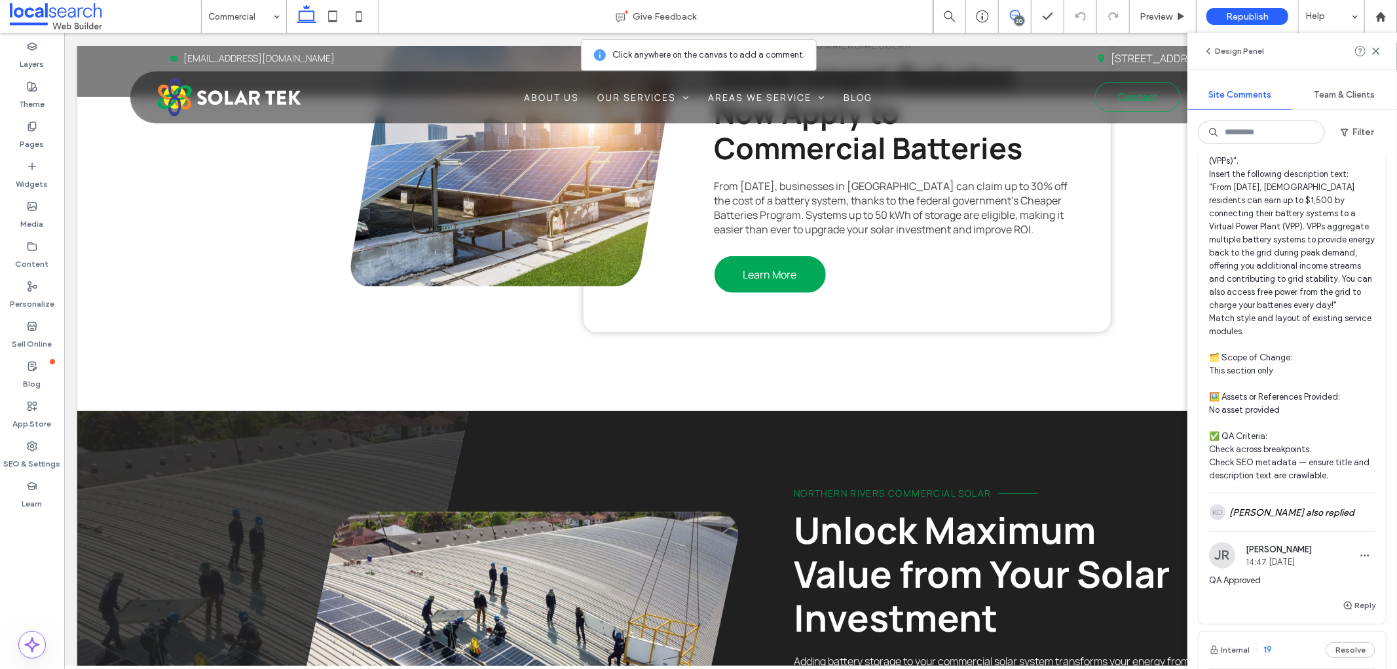
scroll to position [2037, 0]
click at [1278, 277] on span "BOTH - DEVS - 🧾 Instruction Summary: Create a new service module for VPP. - Ple…" at bounding box center [1292, 265] width 166 height 432
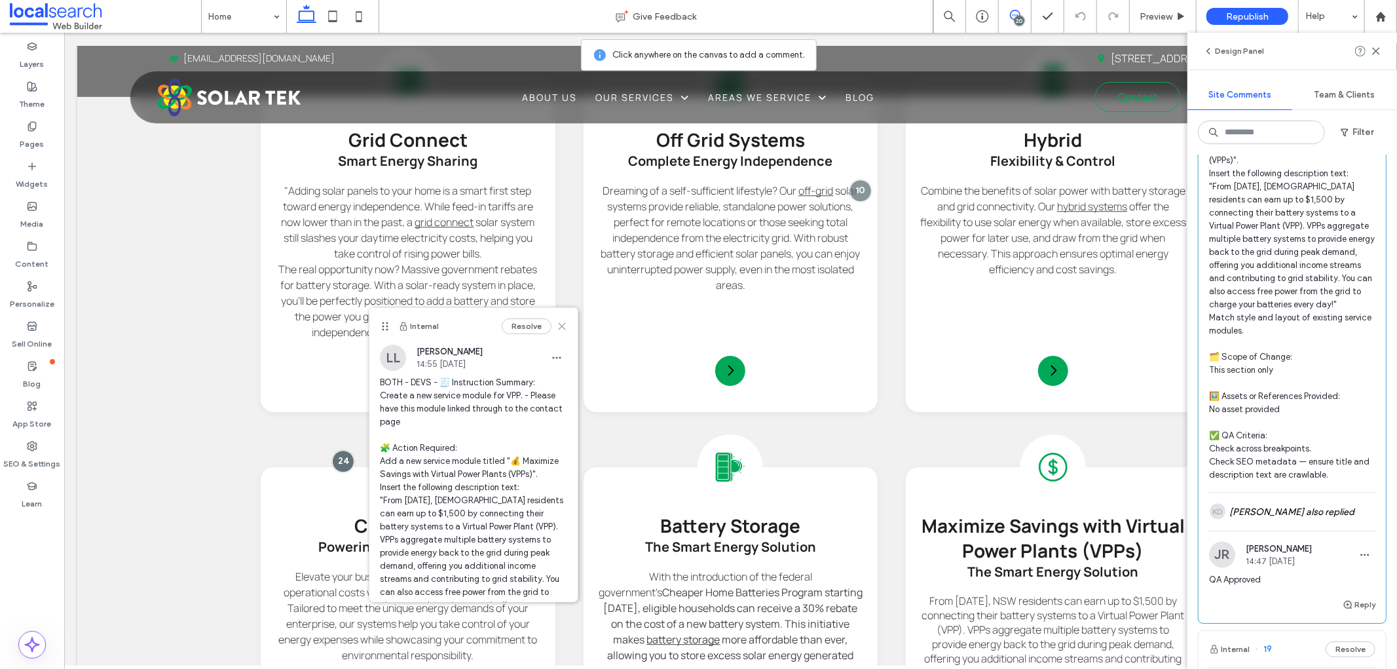
click at [557, 324] on icon at bounding box center [562, 326] width 10 height 10
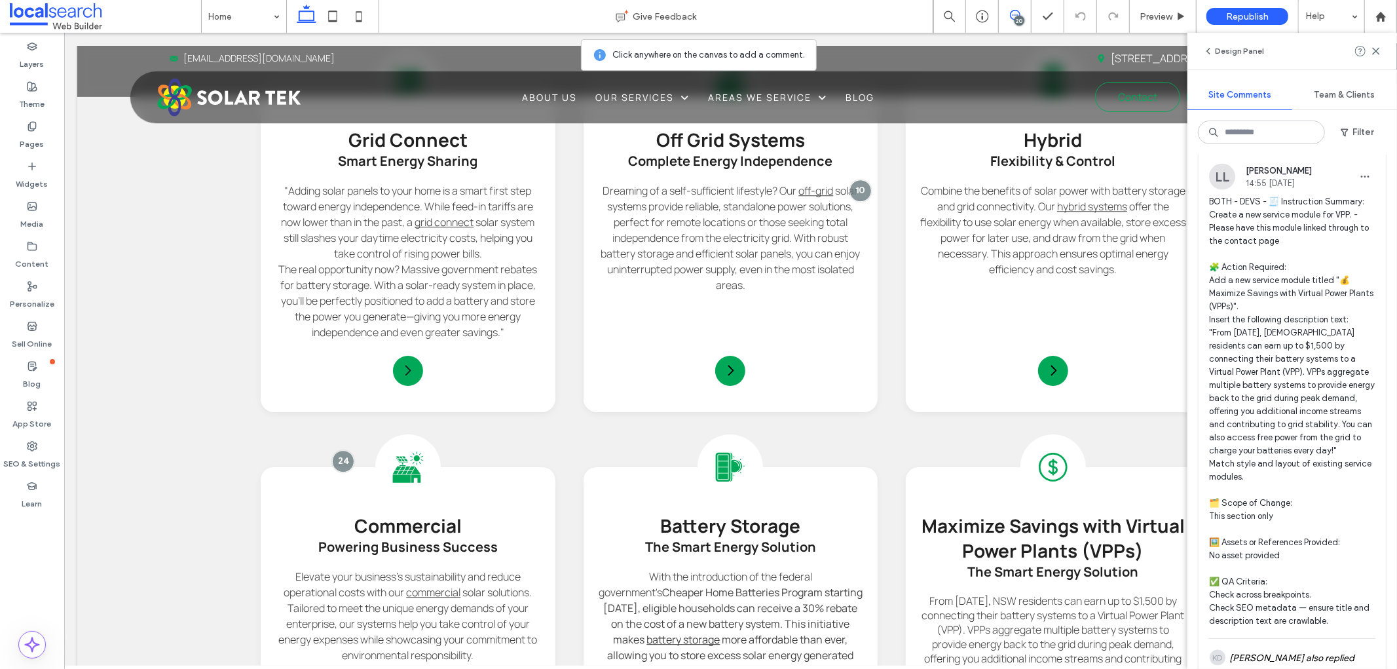
scroll to position [1819, 0]
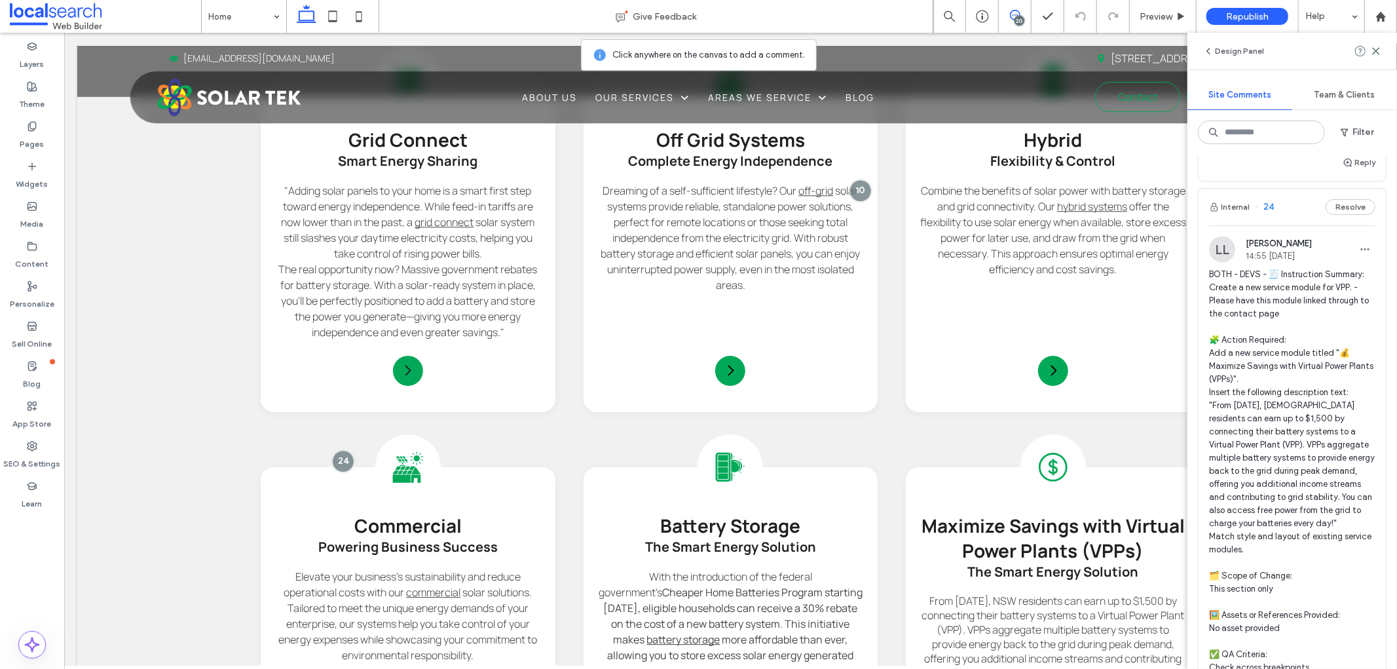
click at [1336, 198] on div "Internal 24 Resolve" at bounding box center [1291, 207] width 187 height 37
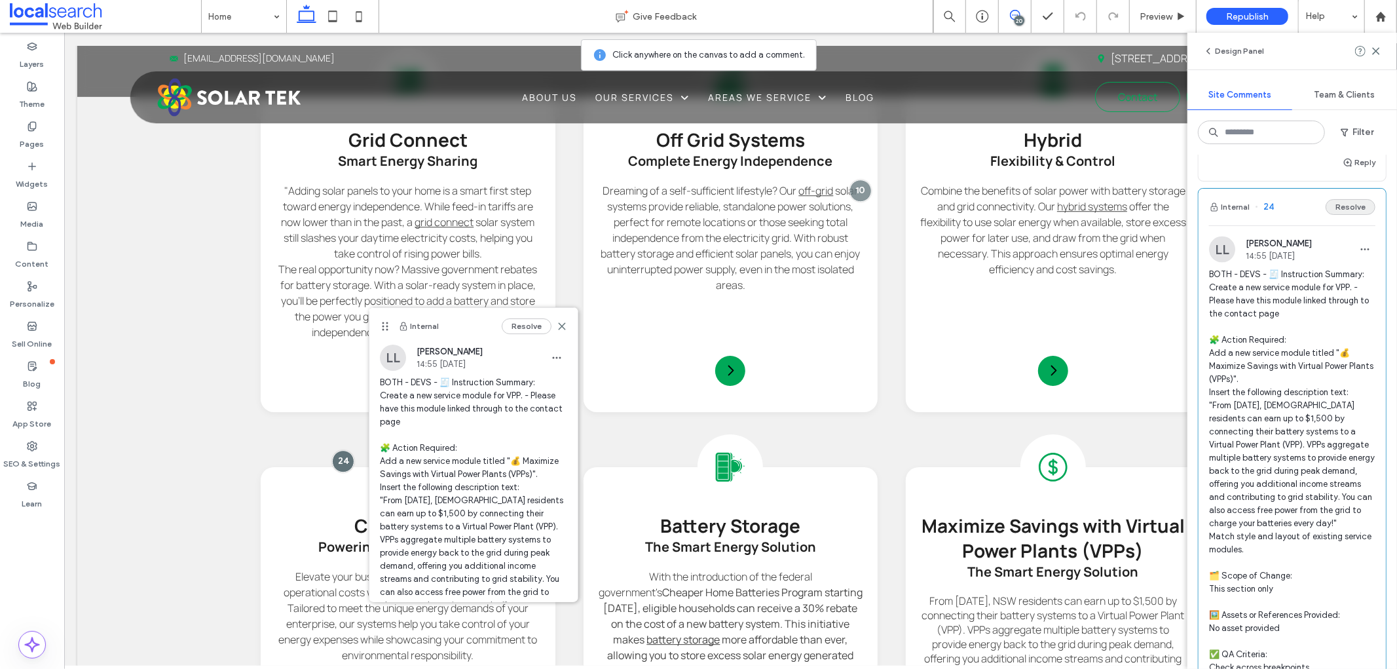
click at [1346, 212] on button "Resolve" at bounding box center [1350, 207] width 50 height 16
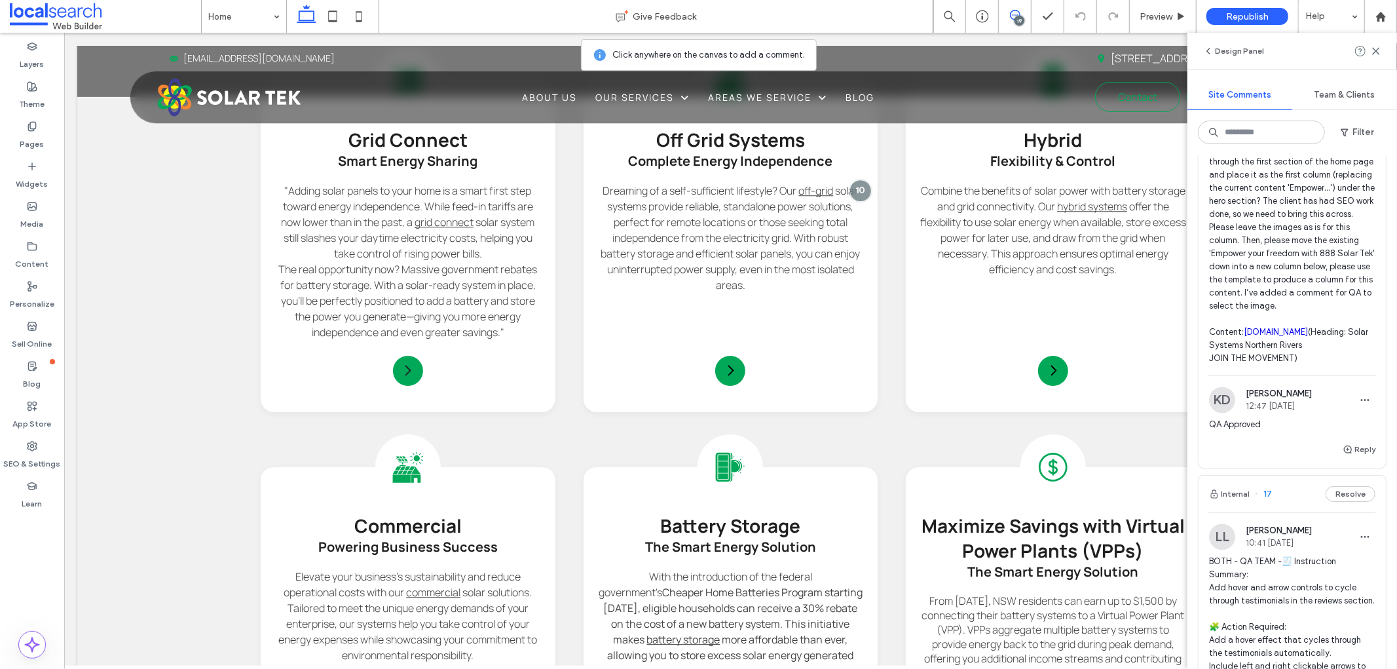
scroll to position [2110, 0]
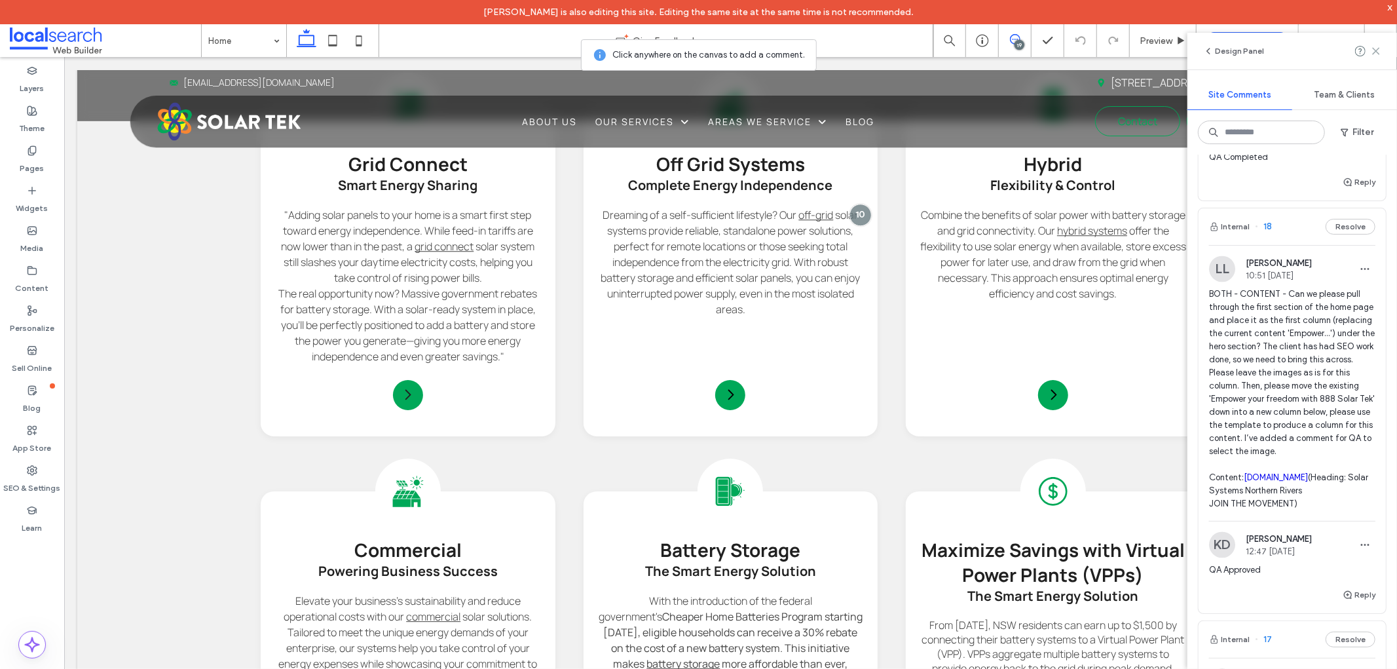
click at [1377, 46] on icon at bounding box center [1376, 51] width 10 height 10
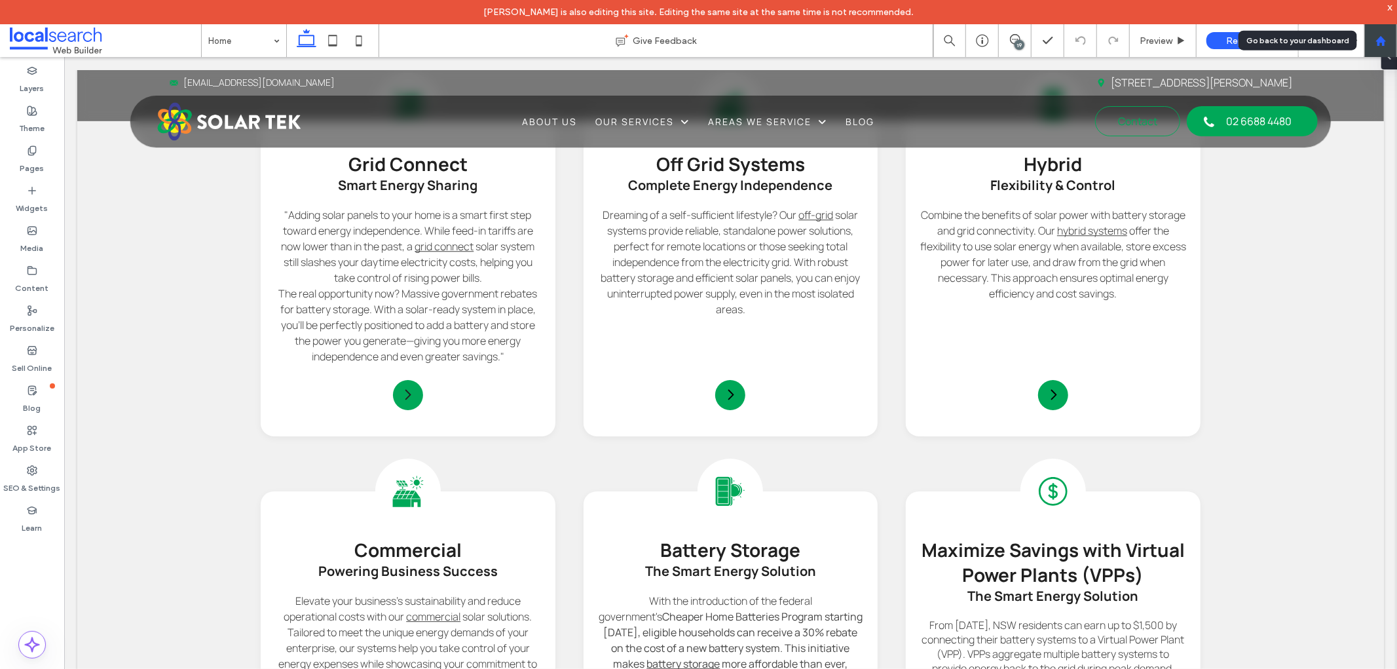
click at [1378, 39] on use at bounding box center [1380, 40] width 10 height 10
